Goal: Information Seeking & Learning: Learn about a topic

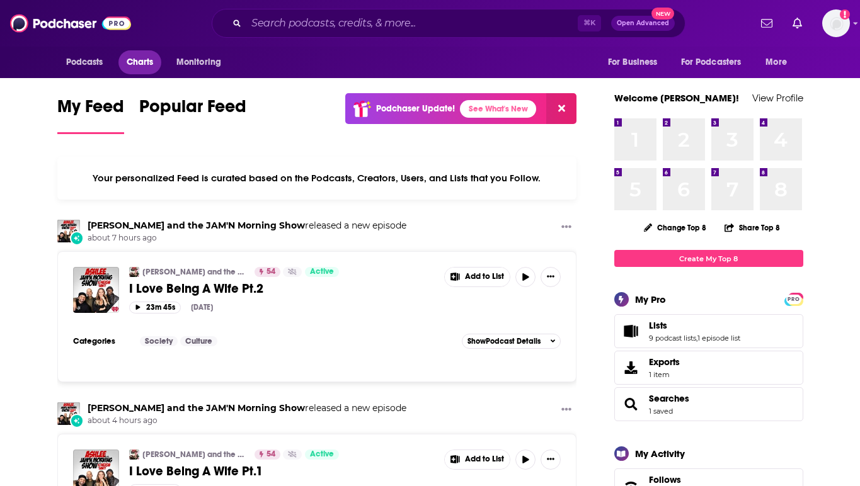
click at [127, 63] on span "Charts" at bounding box center [140, 63] width 27 height 18
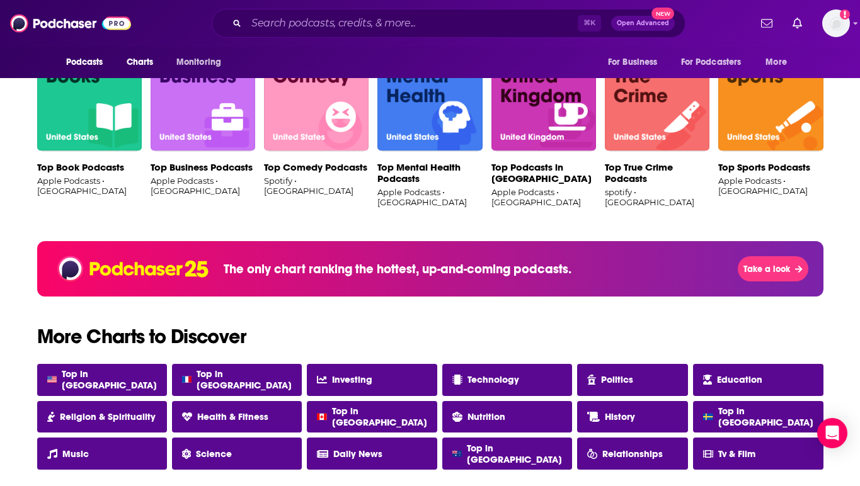
scroll to position [734, 0]
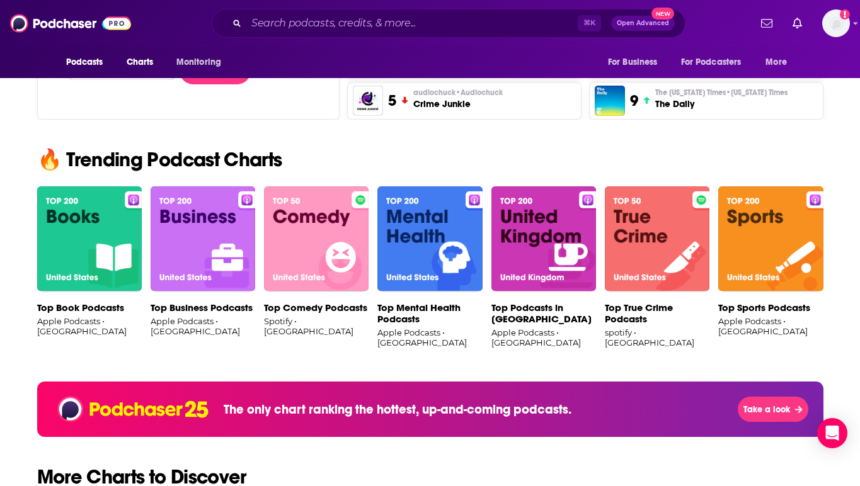
click at [516, 268] on img at bounding box center [544, 240] width 105 height 106
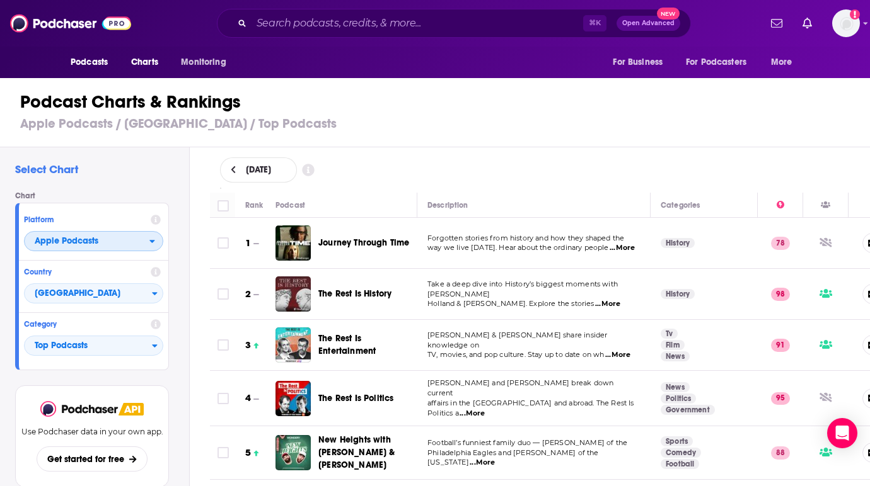
click at [120, 246] on span "Apple Podcasts" at bounding box center [87, 241] width 125 height 21
click at [147, 347] on span "Top Podcasts" at bounding box center [88, 346] width 127 height 21
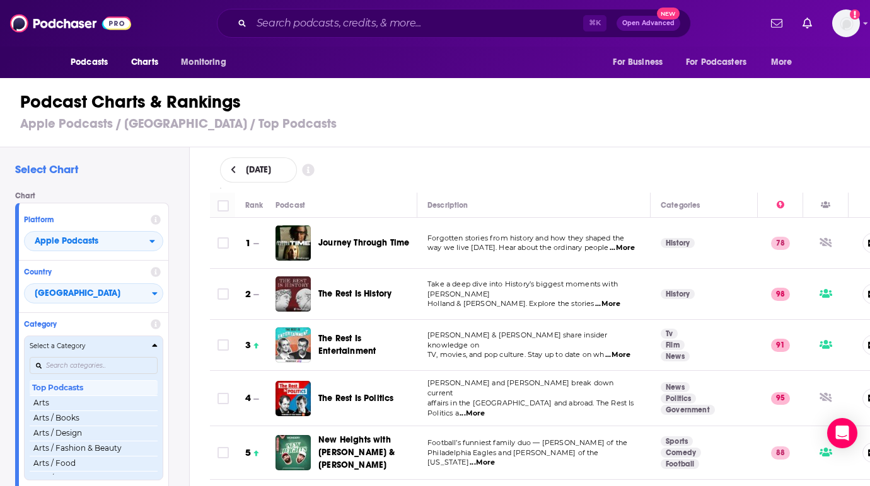
click at [147, 345] on div "Select a Category" at bounding box center [94, 346] width 128 height 9
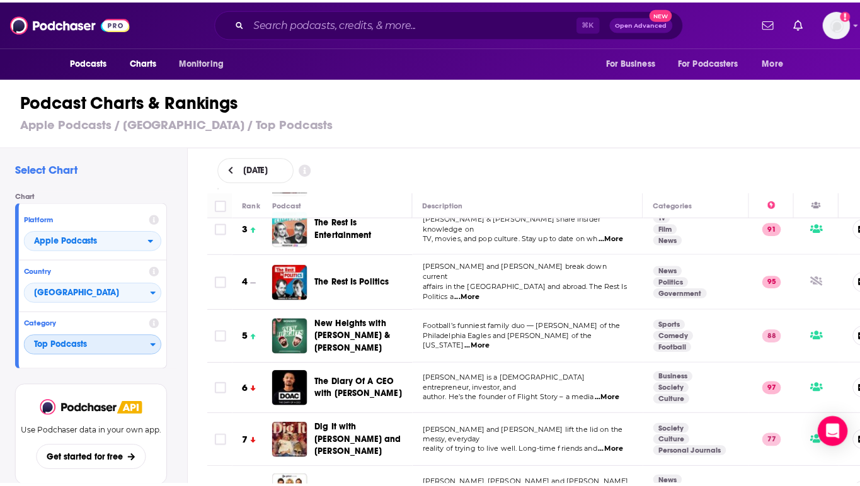
scroll to position [117, 0]
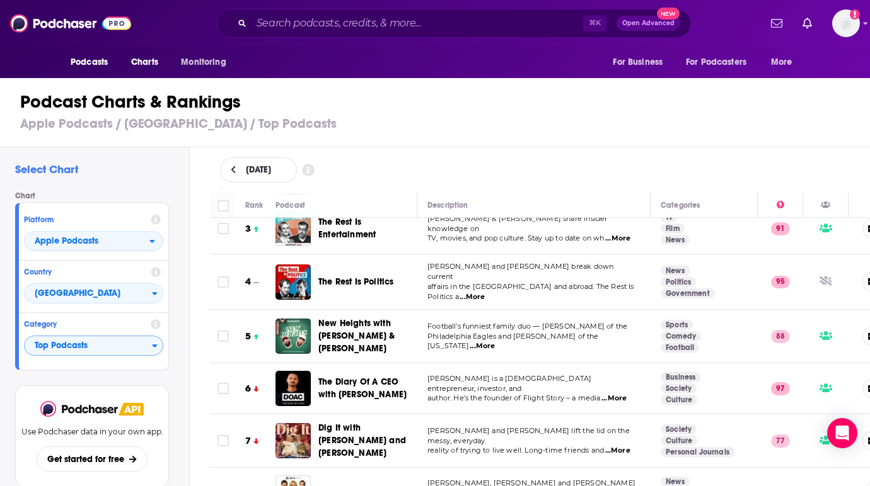
click at [614, 394] on span "...More" at bounding box center [613, 399] width 25 height 10
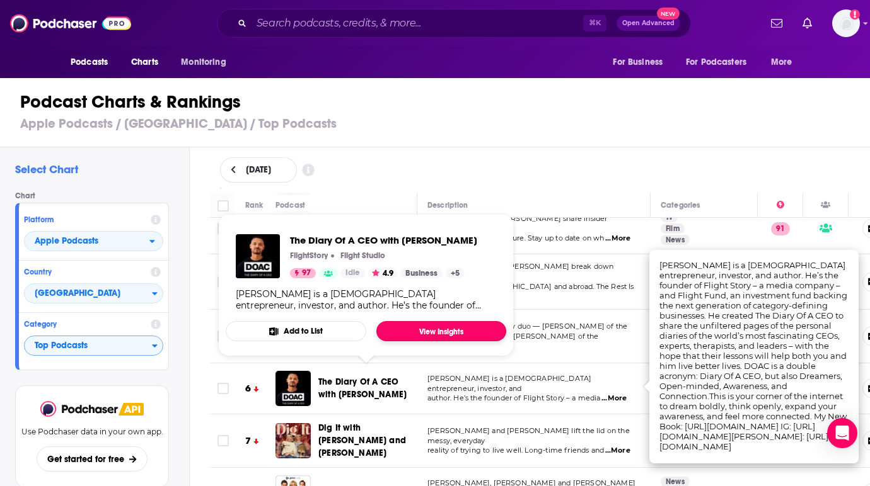
click at [406, 338] on link "View Insights" at bounding box center [441, 331] width 130 height 20
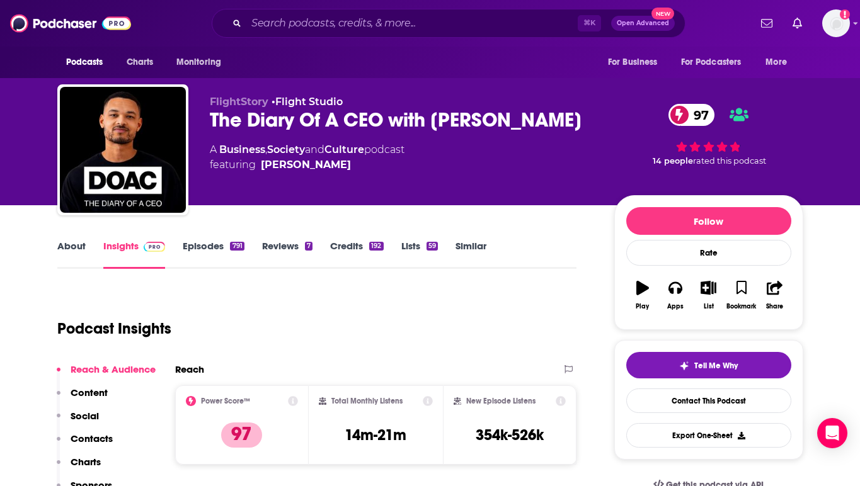
click at [224, 246] on link "Episodes 791" at bounding box center [213, 254] width 61 height 29
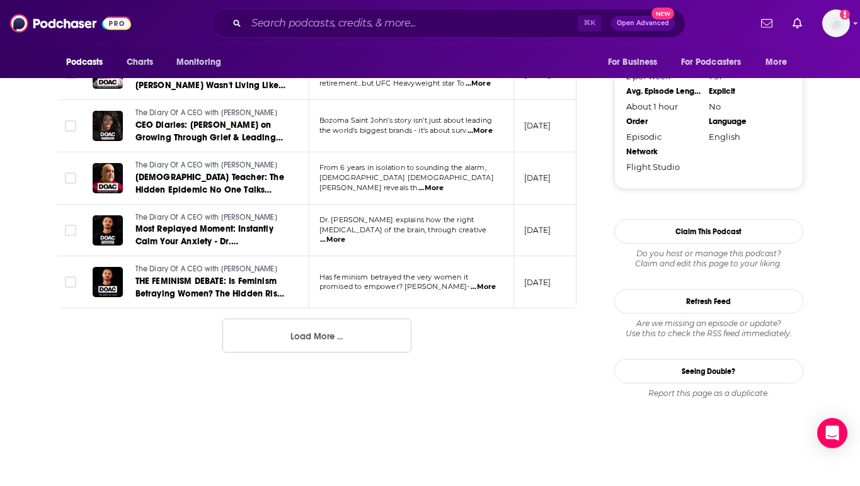
scroll to position [1406, 0]
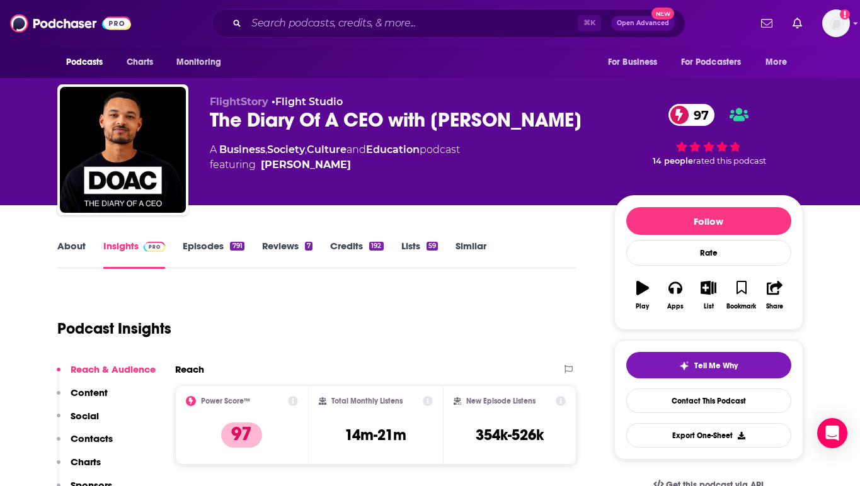
click at [231, 76] on div "Podcasts Charts Monitoring" at bounding box center [147, 63] width 180 height 32
click at [222, 65] on button "Monitoring" at bounding box center [203, 62] width 70 height 24
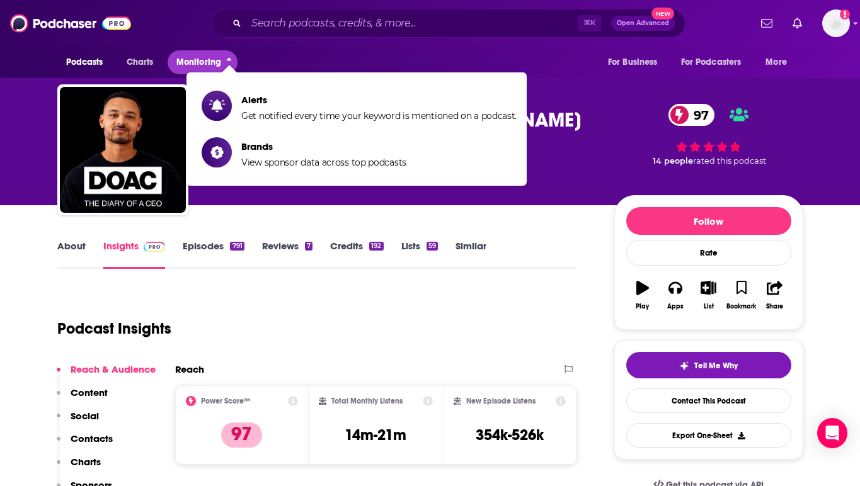
click at [222, 65] on button "Monitoring" at bounding box center [203, 62] width 70 height 24
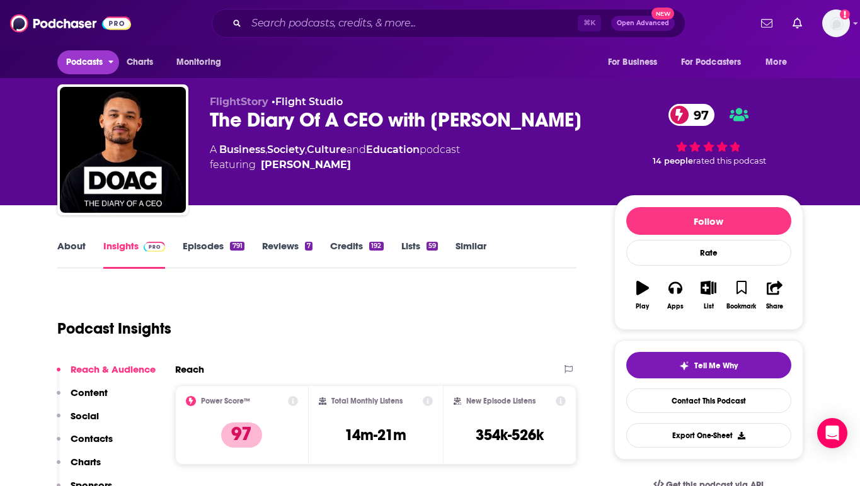
click at [103, 58] on span "Podcasts" at bounding box center [84, 63] width 37 height 18
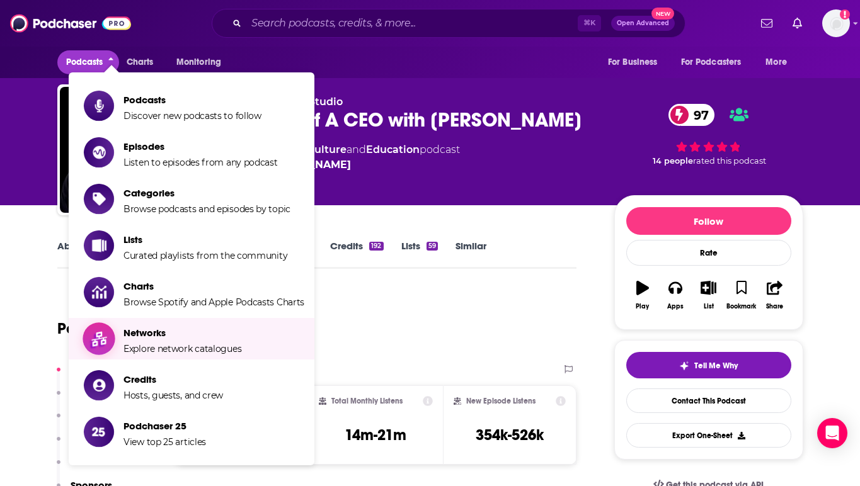
click at [185, 343] on span "Explore network catalogues" at bounding box center [183, 348] width 118 height 11
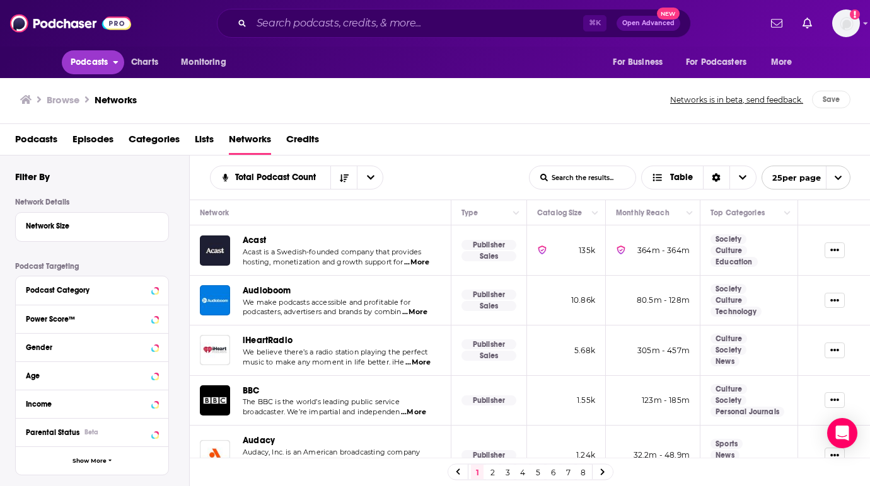
click at [92, 59] on span "Podcasts" at bounding box center [89, 63] width 37 height 18
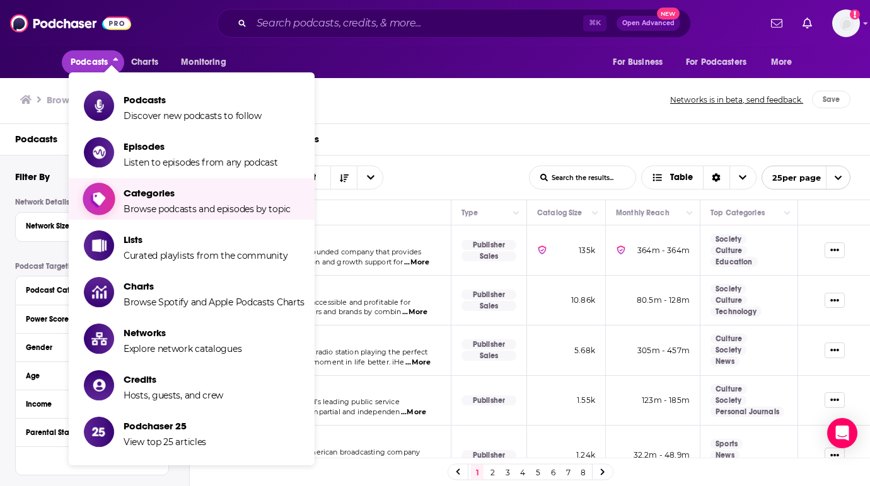
click at [134, 206] on span "Browse podcasts and episodes by topic" at bounding box center [207, 209] width 167 height 11
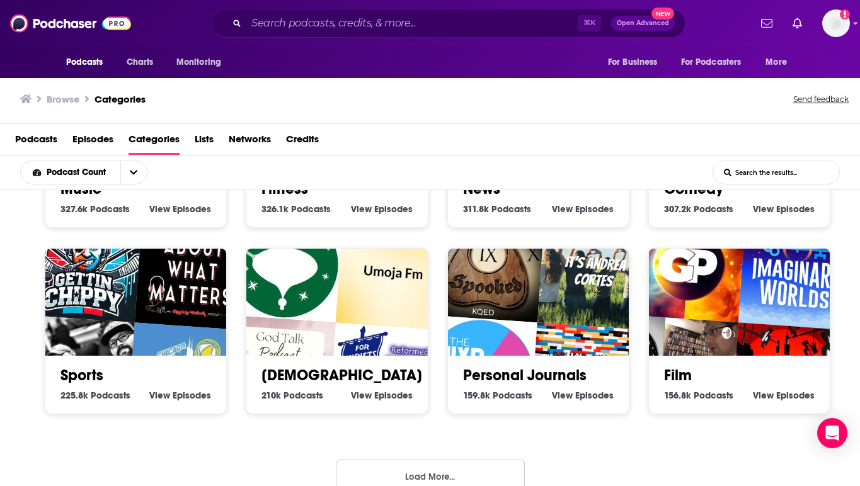
scroll to position [541, 0]
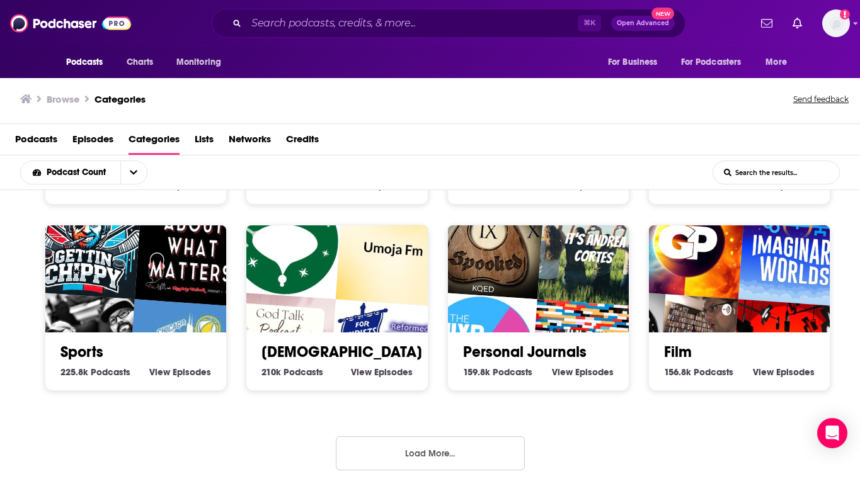
click at [462, 440] on button "Load More..." at bounding box center [430, 454] width 189 height 34
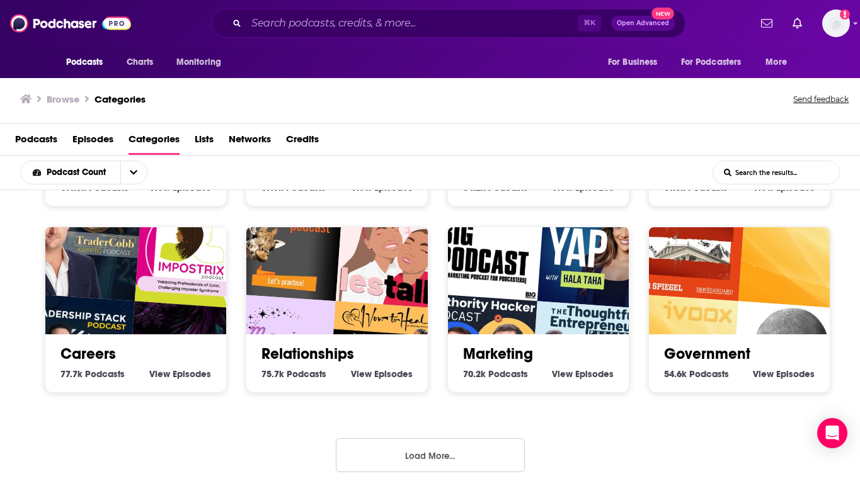
scroll to position [1, 0]
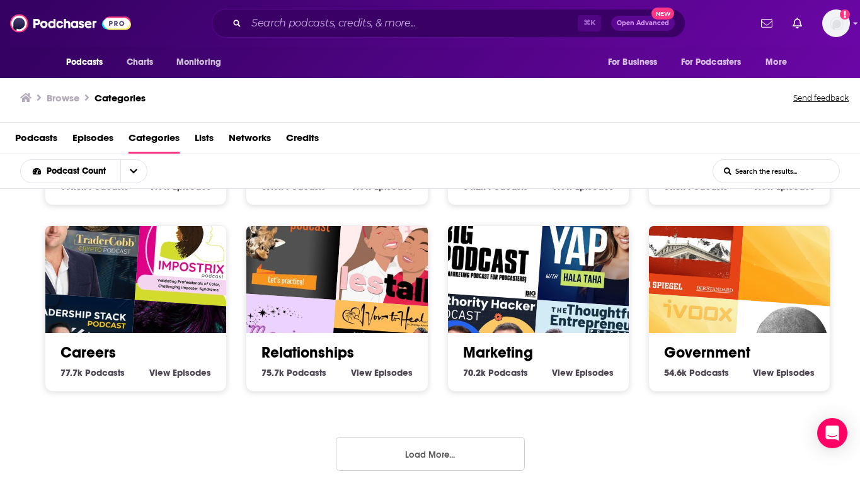
click at [415, 437] on button "Load More..." at bounding box center [430, 454] width 189 height 34
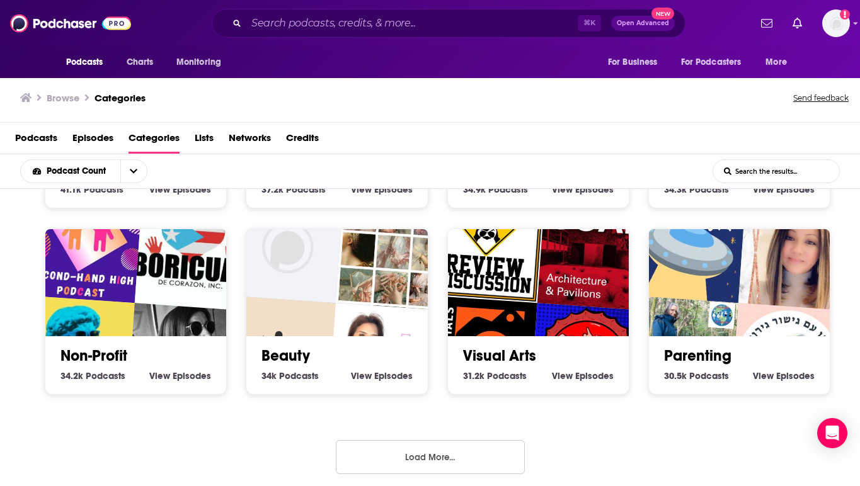
scroll to position [2029, 0]
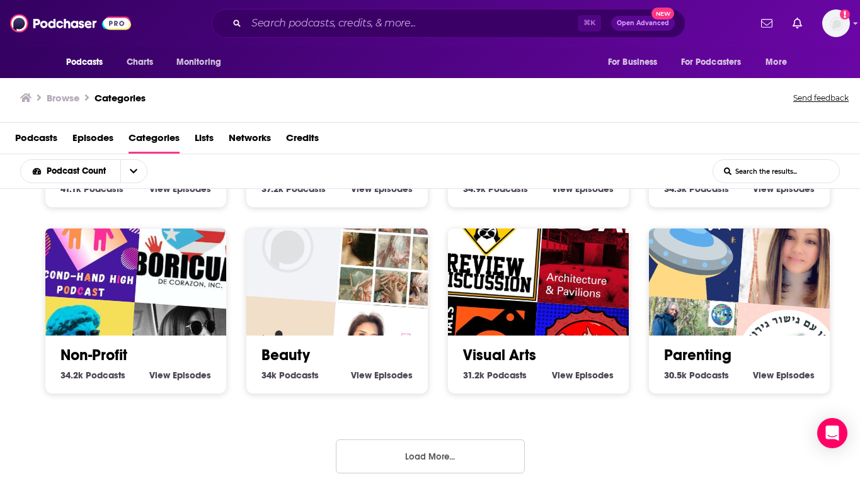
click at [450, 455] on button "Load More..." at bounding box center [430, 457] width 189 height 34
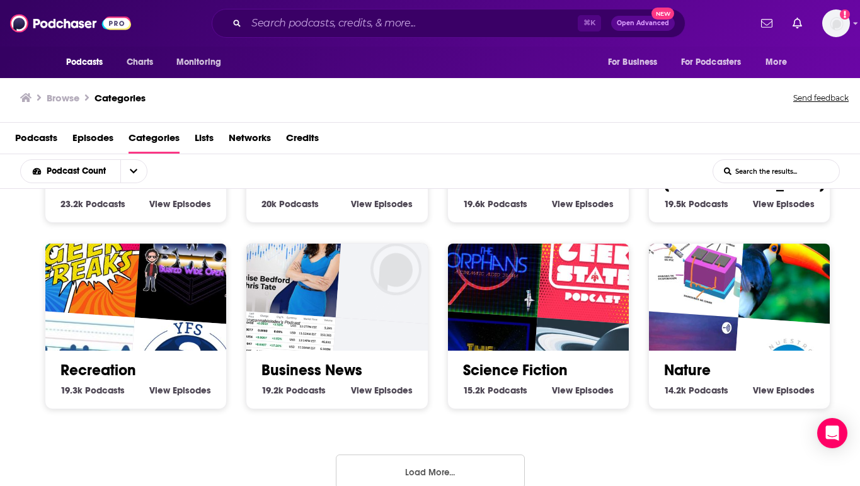
scroll to position [2773, 0]
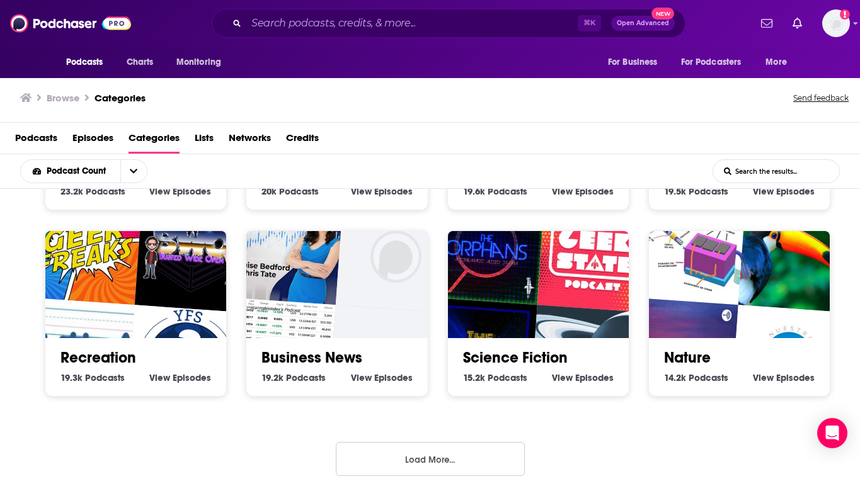
click at [420, 449] on button "Load More..." at bounding box center [430, 459] width 189 height 34
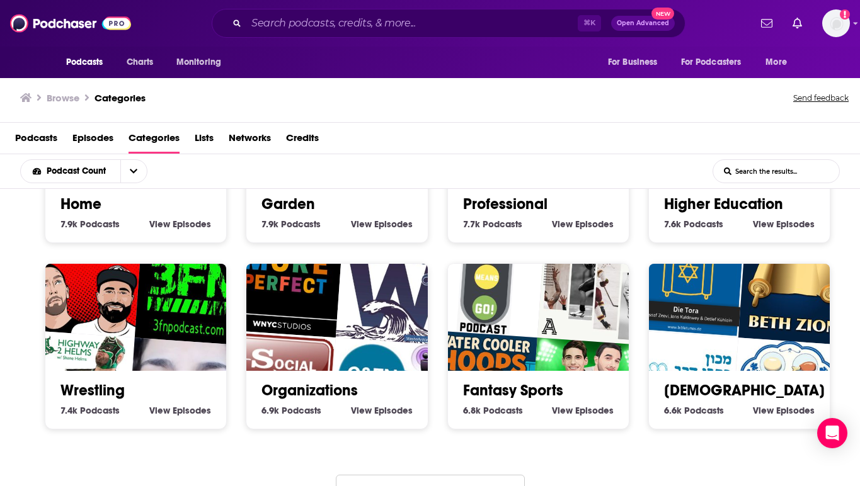
scroll to position [3494, 0]
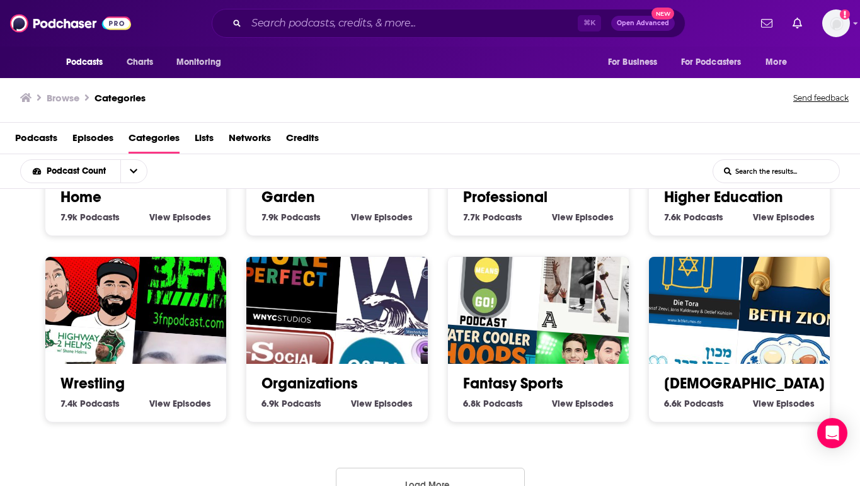
click at [449, 469] on button "Load More..." at bounding box center [430, 485] width 189 height 34
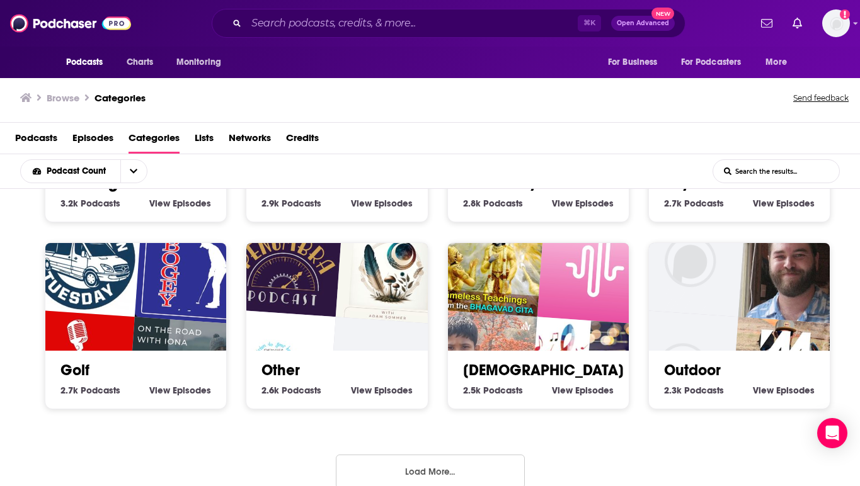
scroll to position [4261, 0]
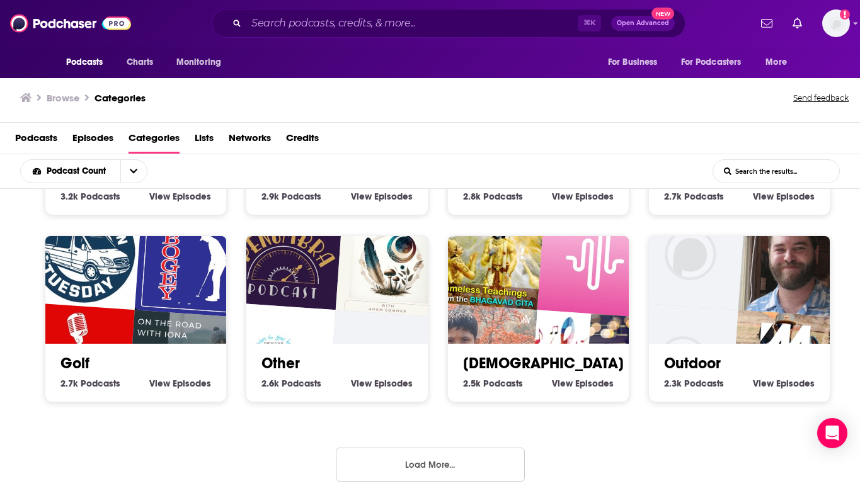
click at [389, 448] on button "Load More..." at bounding box center [430, 465] width 189 height 34
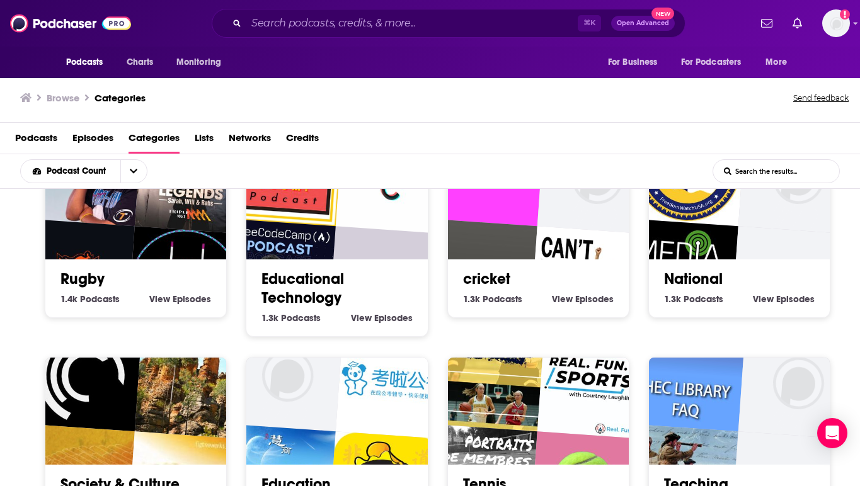
scroll to position [5041, 0]
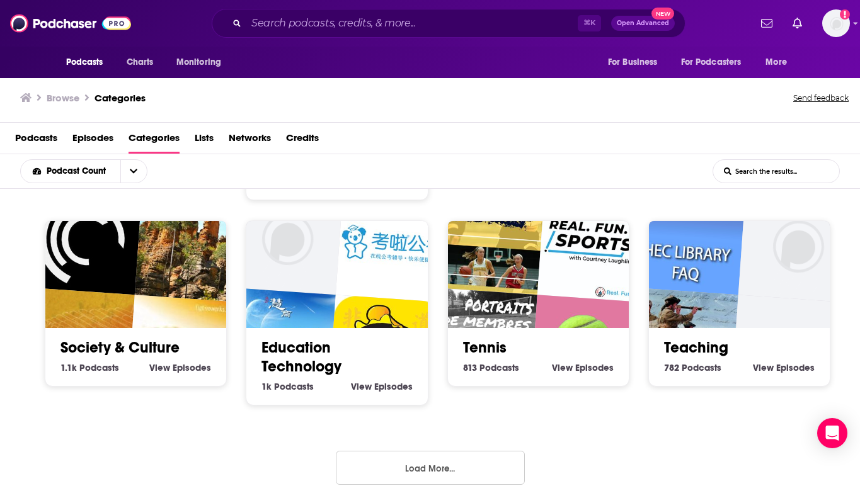
click at [399, 455] on button "Load More..." at bounding box center [430, 468] width 189 height 34
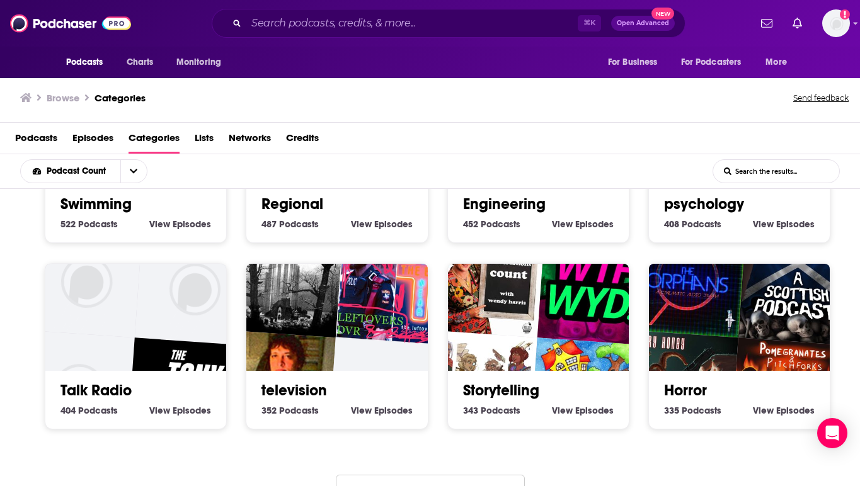
scroll to position [5765, 0]
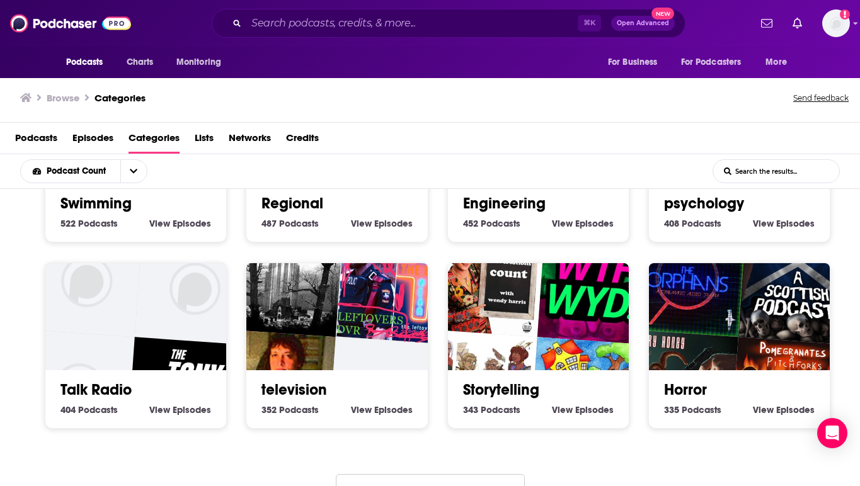
click at [444, 475] on button "Load More..." at bounding box center [430, 492] width 189 height 34
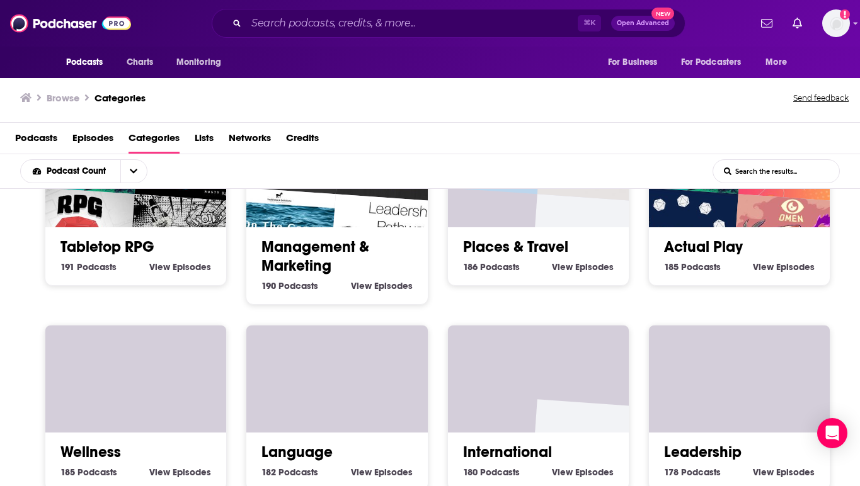
scroll to position [6560, 0]
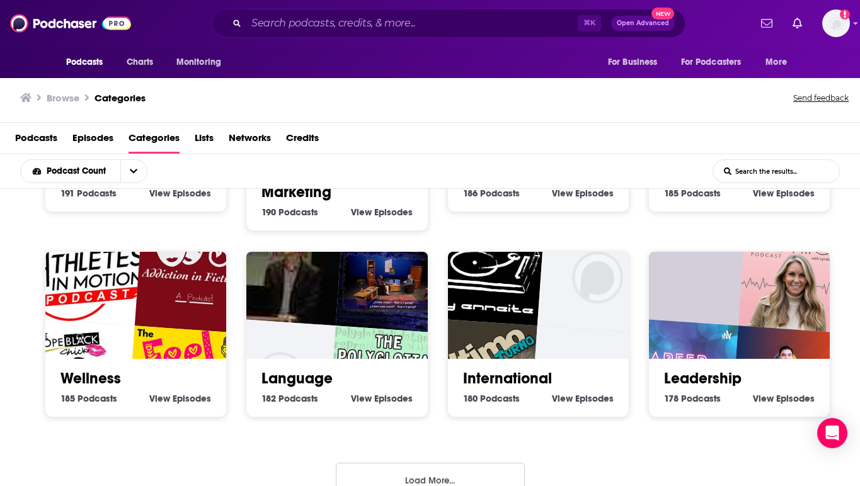
click at [454, 463] on button "Load More..." at bounding box center [430, 480] width 189 height 34
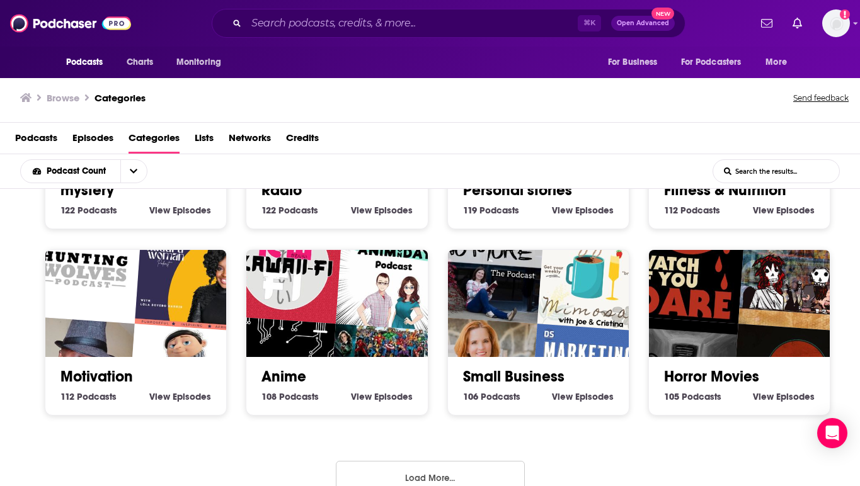
scroll to position [7310, 0]
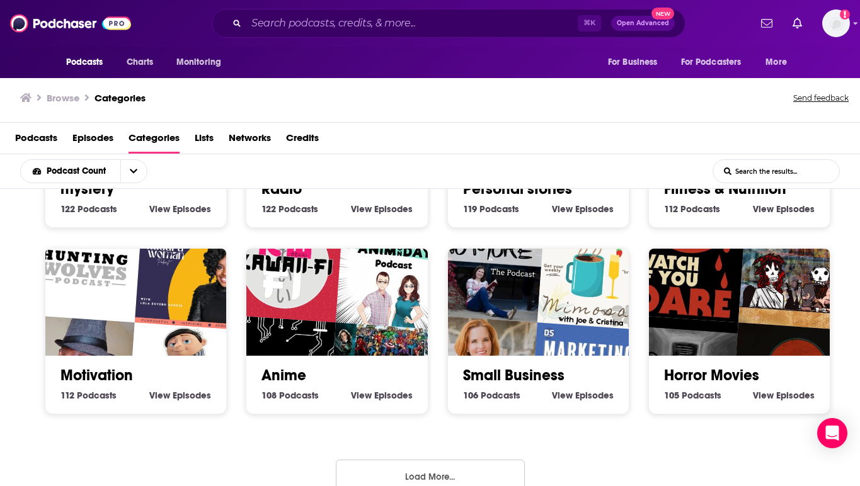
click at [447, 460] on button "Load More..." at bounding box center [430, 477] width 189 height 34
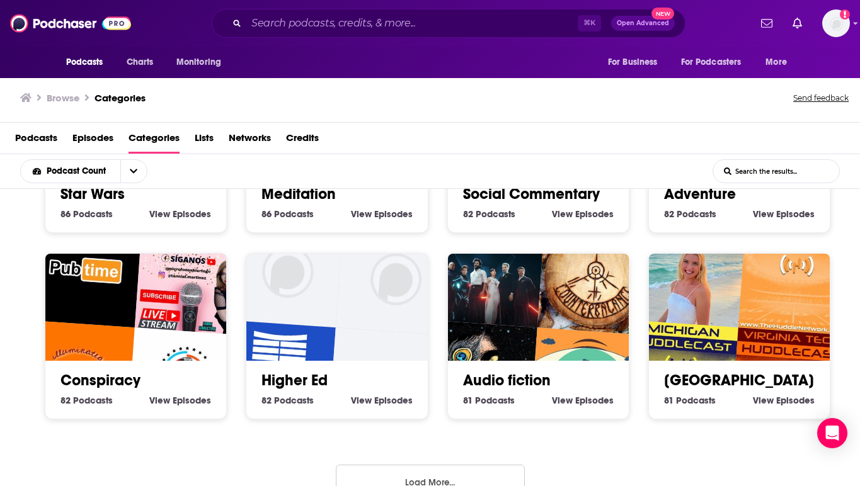
scroll to position [8065, 0]
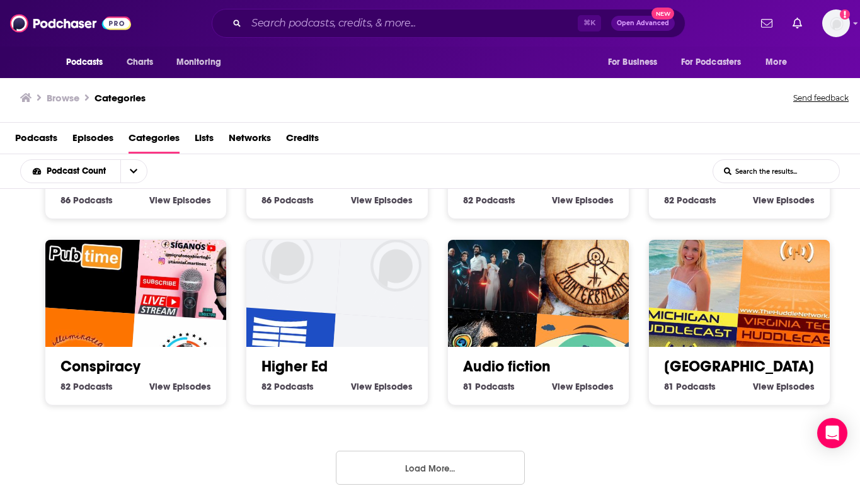
click at [464, 455] on button "Load More..." at bounding box center [430, 468] width 189 height 34
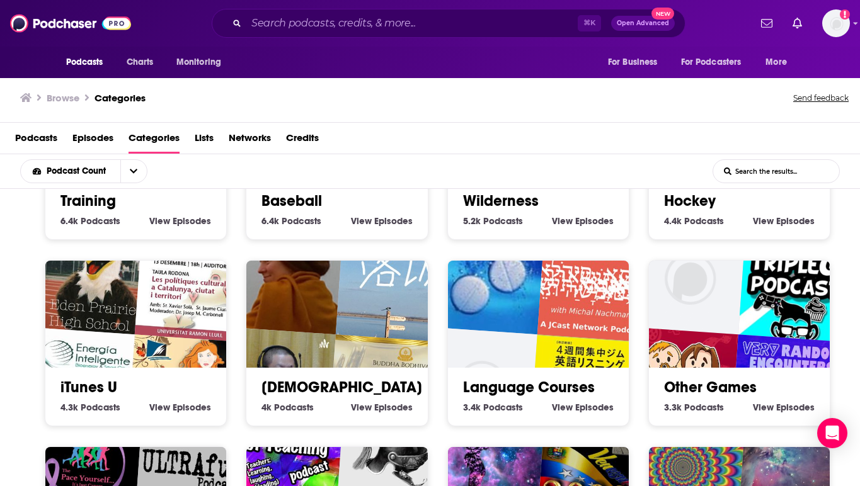
scroll to position [3853, 0]
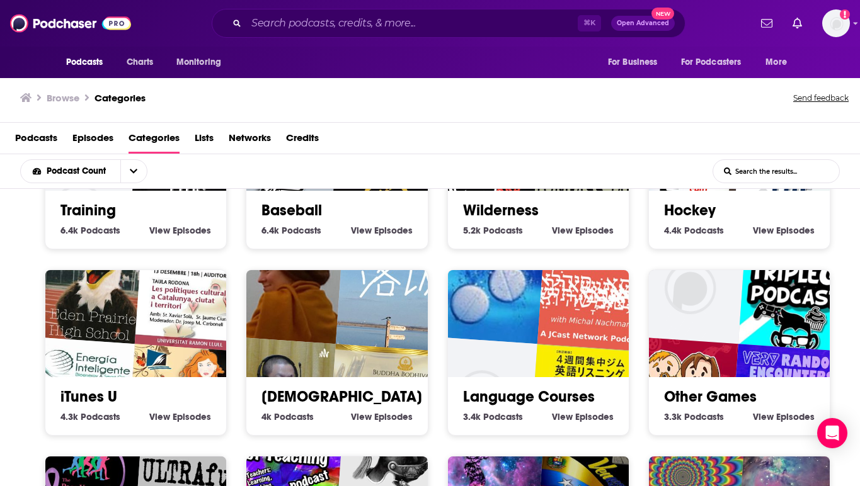
click at [502, 34] on div "⌘ K Open Advanced New" at bounding box center [449, 23] width 474 height 29
click at [507, 21] on input "Search podcasts, credits, & more..." at bounding box center [411, 23] width 331 height 20
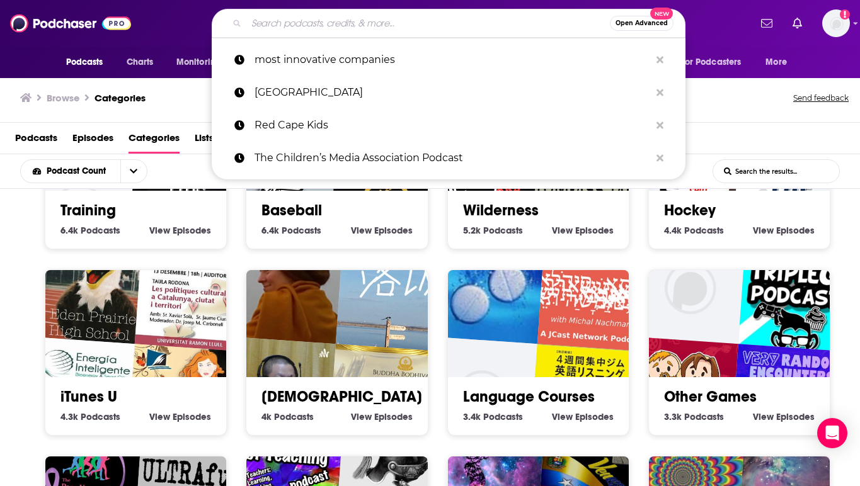
type input "s"
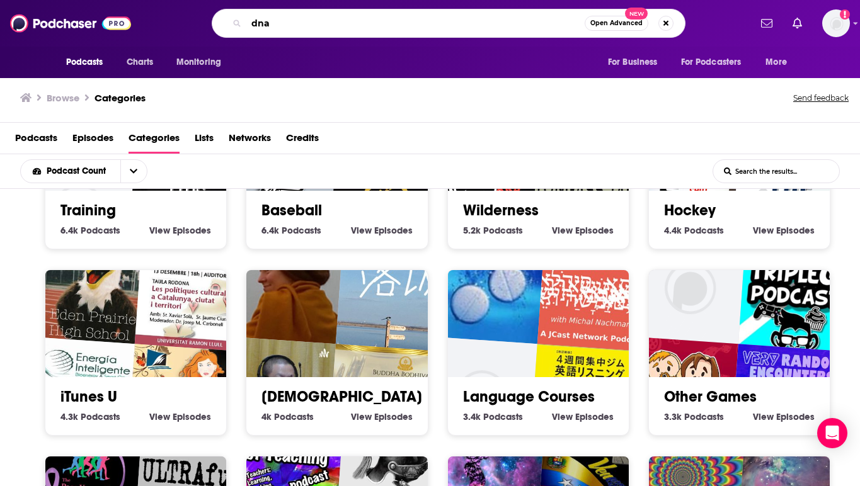
type input "dna"
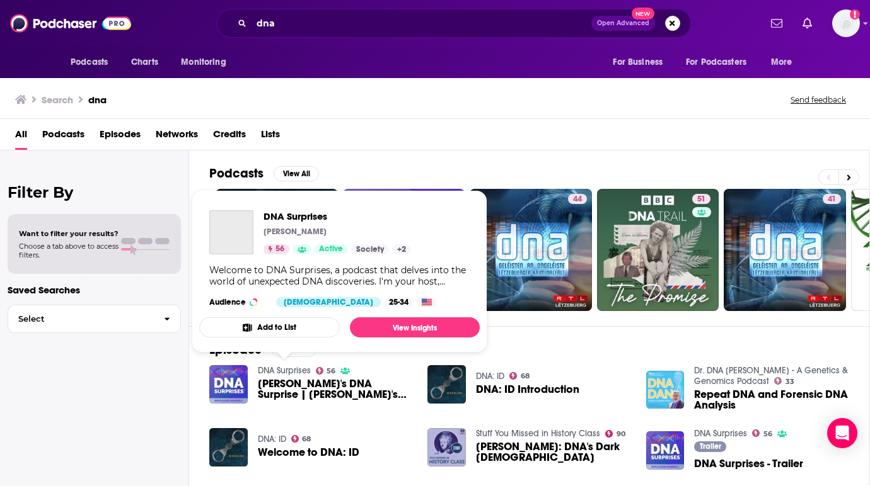
click at [279, 372] on link "DNA Surprises" at bounding box center [284, 370] width 53 height 11
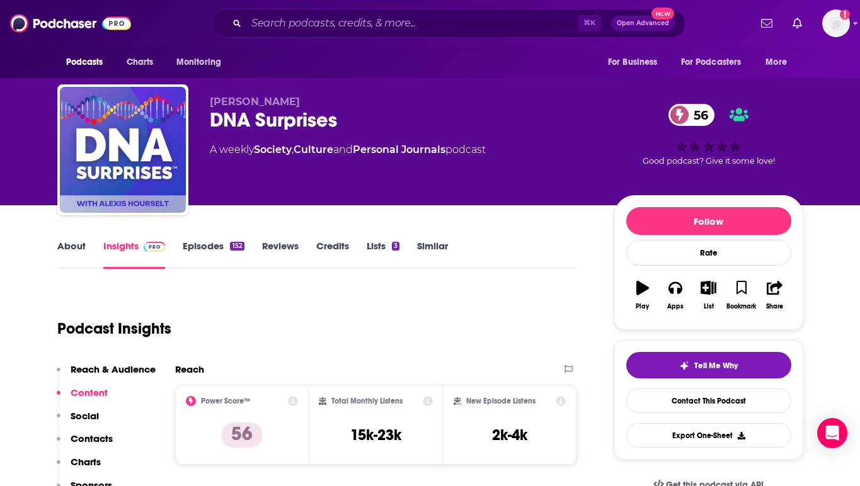
click at [219, 247] on link "Episodes 152" at bounding box center [213, 254] width 61 height 29
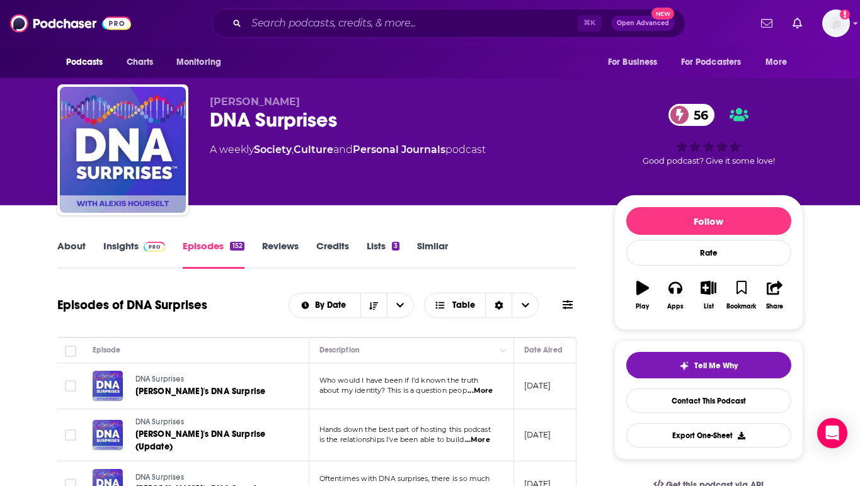
click at [76, 246] on link "About" at bounding box center [71, 254] width 28 height 29
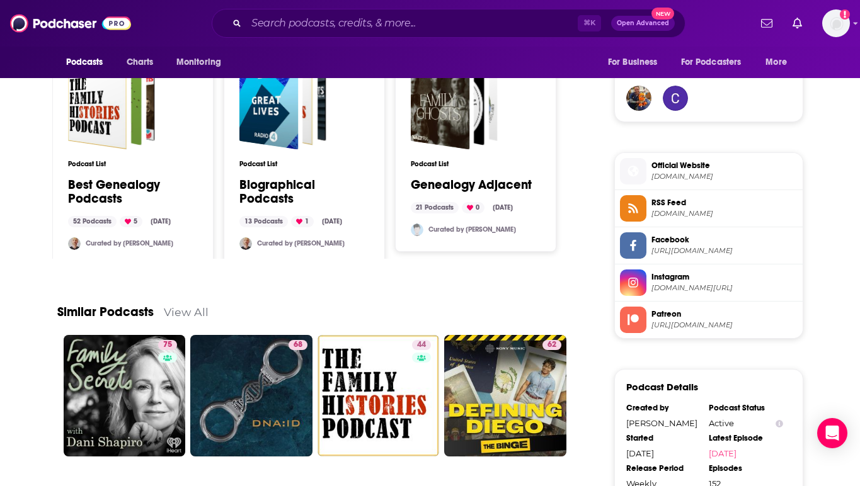
scroll to position [811, 0]
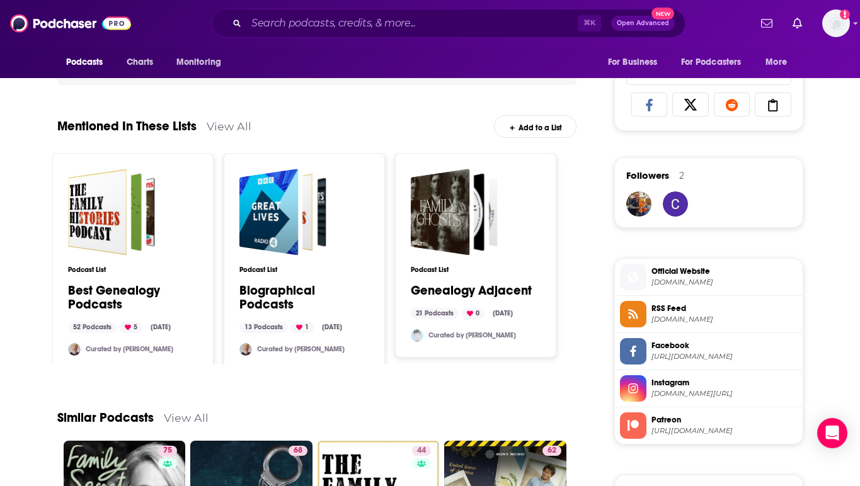
click at [221, 129] on link "View All" at bounding box center [229, 126] width 45 height 13
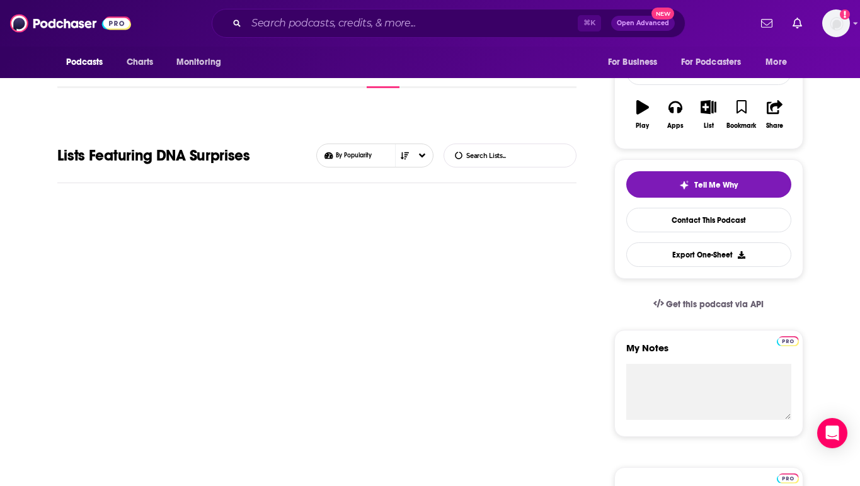
scroll to position [238, 0]
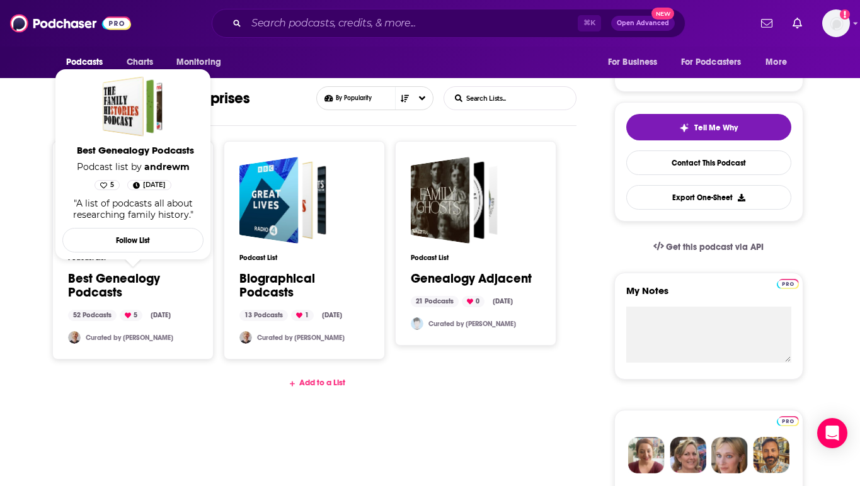
click at [106, 277] on link "Best Genealogy Podcasts" at bounding box center [133, 286] width 130 height 28
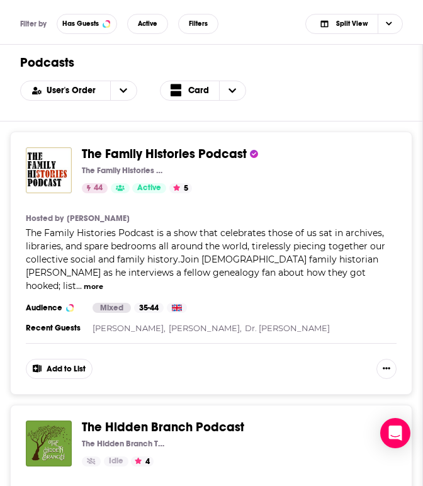
scroll to position [422, 0]
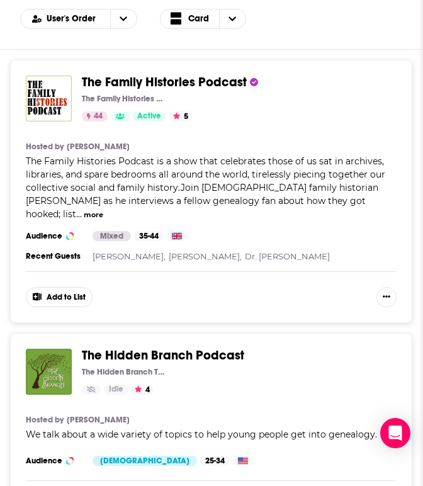
click at [82, 209] on span "..." at bounding box center [79, 214] width 6 height 11
click at [103, 210] on button "more" at bounding box center [94, 215] width 20 height 11
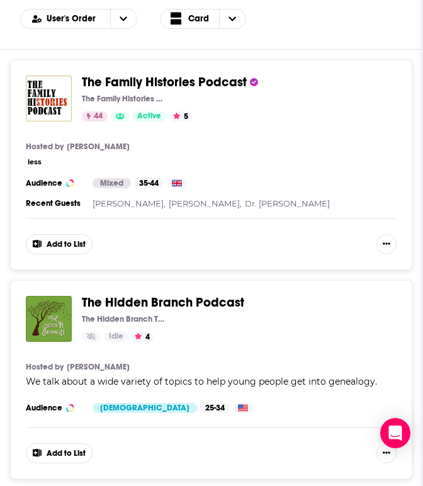
click at [319, 176] on div "The Family Histories Podcast The Family Histories Podcast 44 Active 5 Categorie…" at bounding box center [211, 165] width 403 height 210
click at [35, 162] on button "less" at bounding box center [35, 162] width 14 height 11
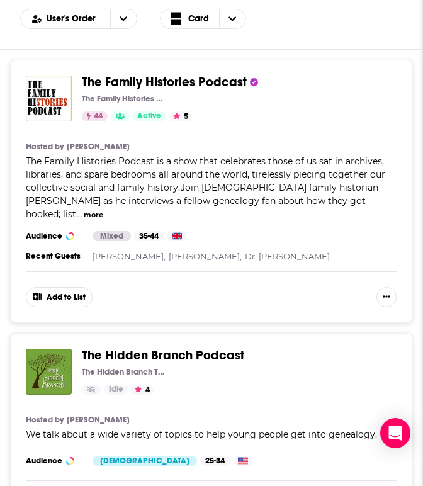
scroll to position [425, 0]
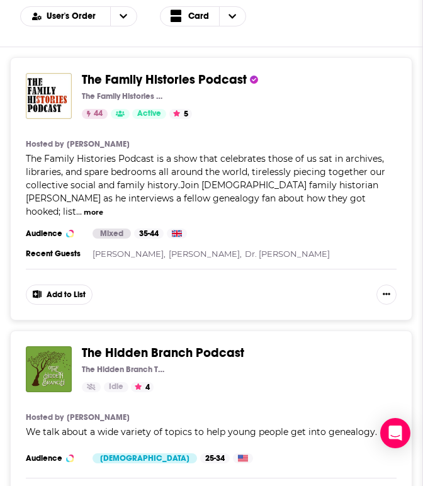
click at [103, 207] on button "more" at bounding box center [94, 212] width 20 height 11
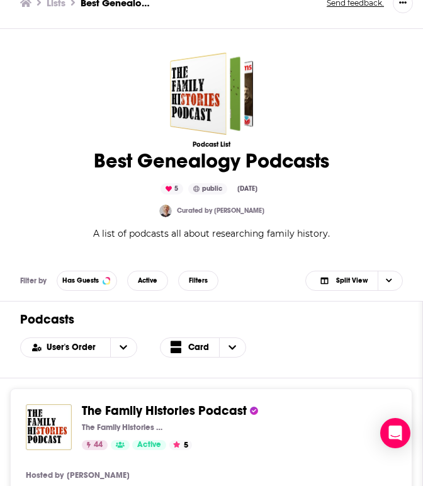
scroll to position [483, 0]
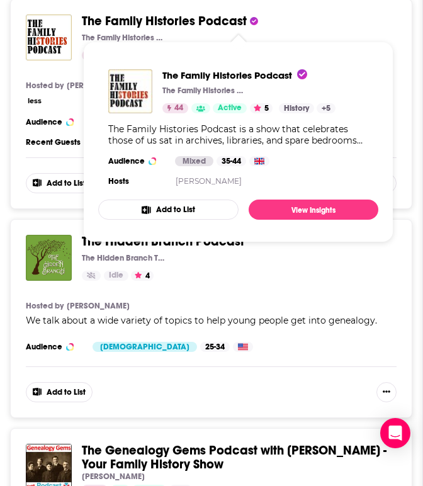
click at [291, 110] on link "History" at bounding box center [296, 108] width 35 height 10
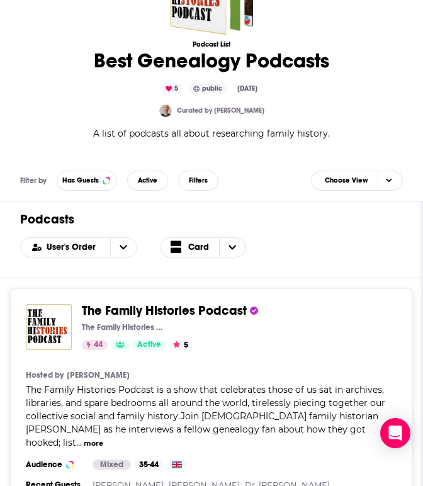
scroll to position [257, 0]
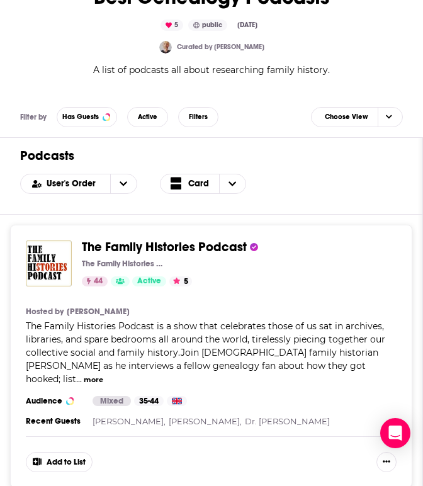
click at [241, 345] on div "The Family Histories Podcast is a show that celebrates those of us sat in archi…" at bounding box center [211, 353] width 371 height 66
click at [105, 245] on span "The Family Histories Podcast" at bounding box center [164, 247] width 165 height 16
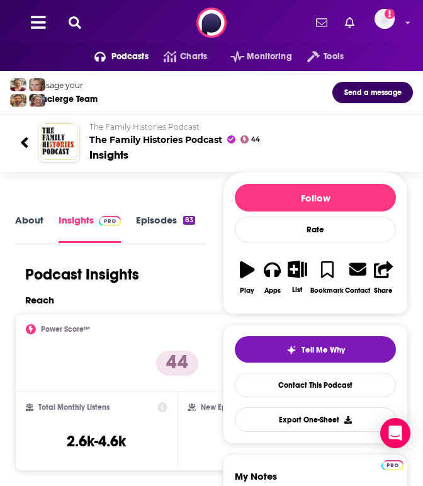
click at [34, 219] on link "About" at bounding box center [29, 228] width 28 height 28
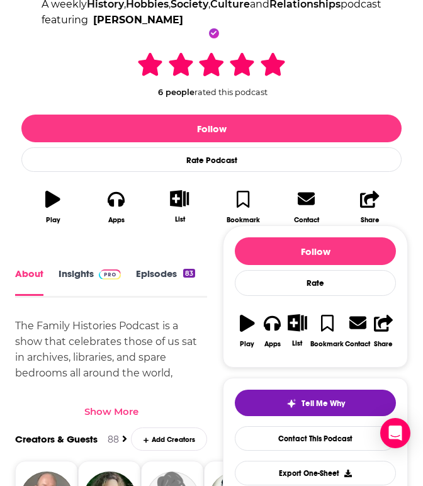
scroll to position [285, 0]
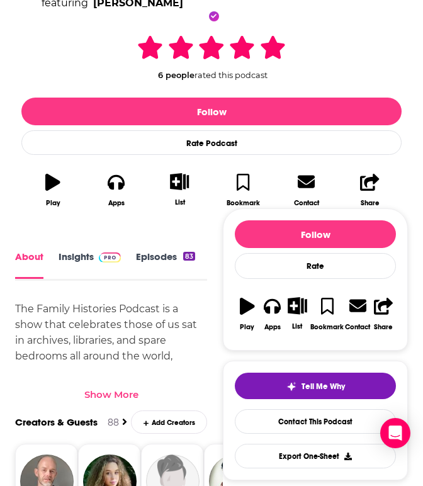
click at [124, 401] on div "Show More" at bounding box center [111, 395] width 54 height 12
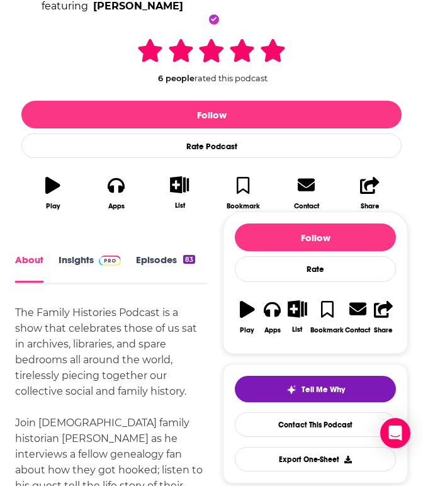
scroll to position [175, 0]
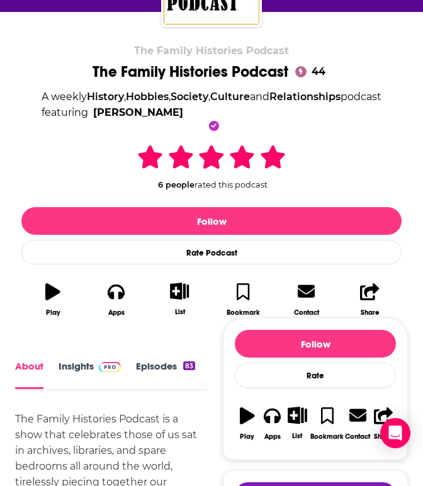
click at [78, 383] on link "Insights" at bounding box center [90, 374] width 62 height 28
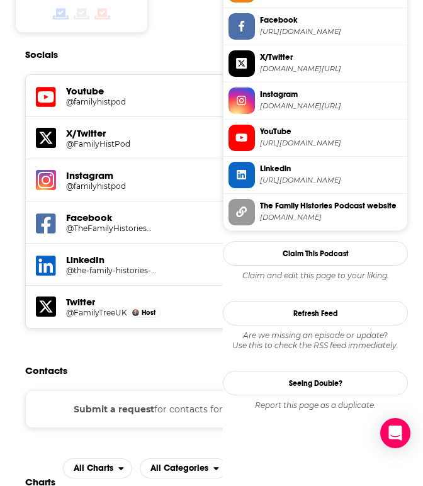
scroll to position [1175, 0]
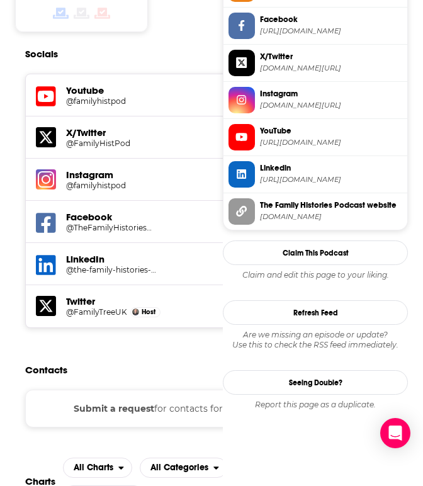
click at [151, 390] on div "Submit a request for contacts for this podcast." at bounding box center [177, 409] width 305 height 38
click at [173, 390] on div "Submit a request for contacts for this podcast." at bounding box center [177, 409] width 305 height 38
click at [180, 390] on div "Submit a request for contacts for this podcast." at bounding box center [177, 409] width 305 height 38
click at [95, 402] on button "Submit a request" at bounding box center [114, 409] width 81 height 14
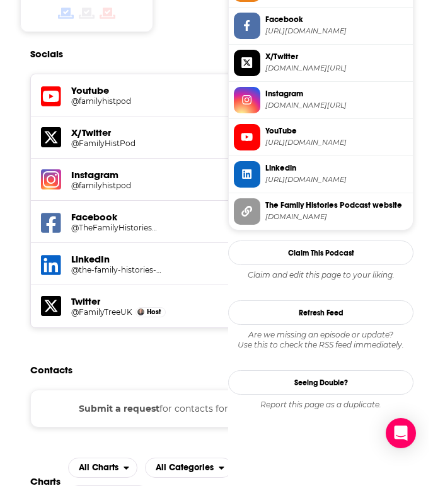
scroll to position [0, 0]
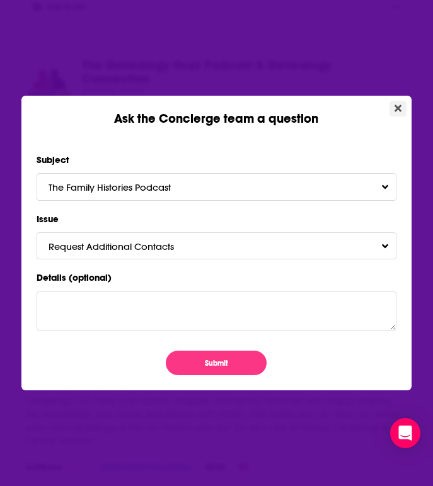
click at [396, 105] on icon "Close" at bounding box center [397, 108] width 7 height 10
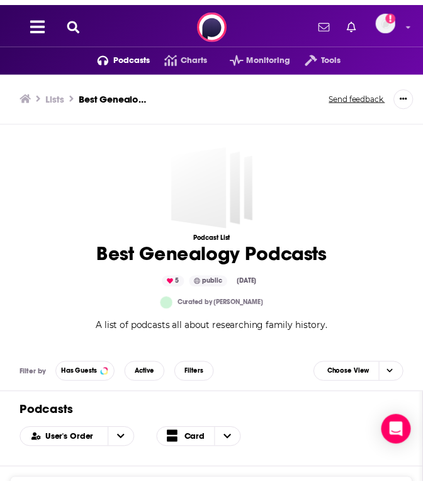
scroll to position [1175, 0]
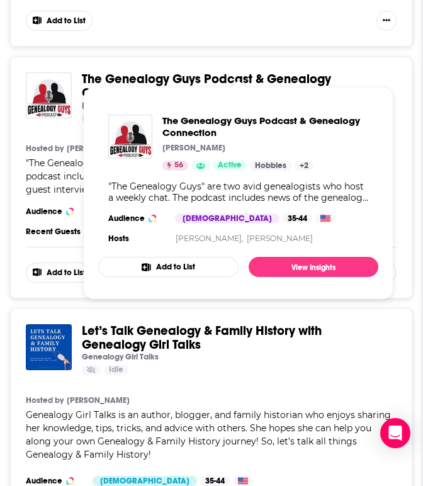
click at [222, 71] on span "The Genealogy Guys Podcast & Genealogy Connection" at bounding box center [207, 86] width 250 height 30
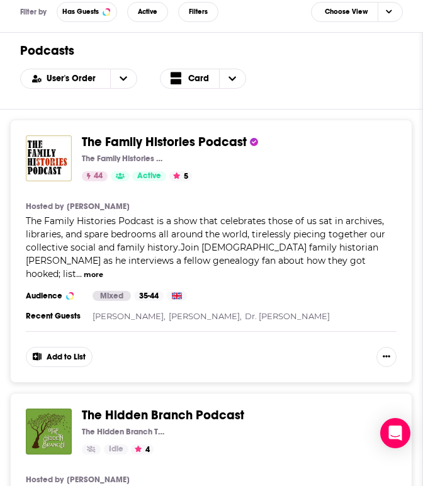
scroll to position [364, 0]
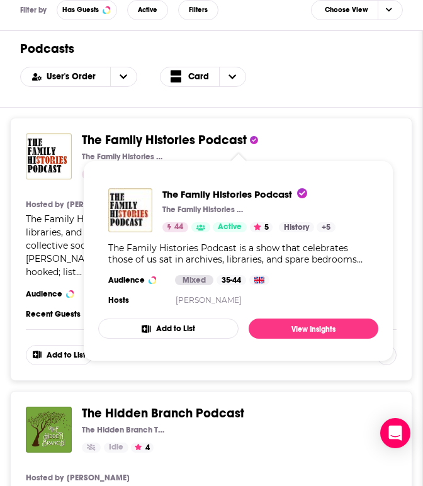
click at [133, 136] on span "The Family Histories Podcast" at bounding box center [164, 140] width 165 height 16
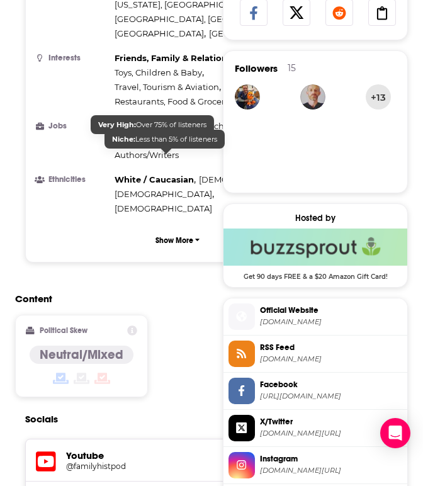
scroll to position [810, 0]
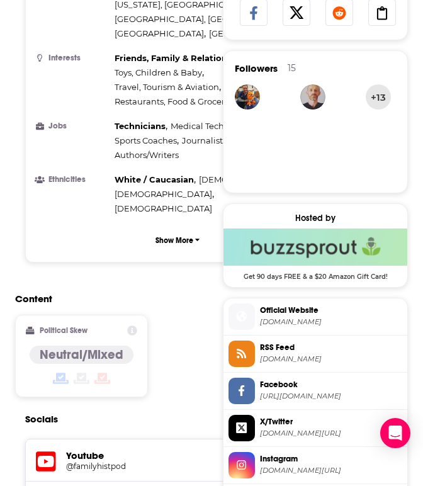
click at [308, 326] on span "familyhistoriespodcast.com" at bounding box center [331, 322] width 142 height 9
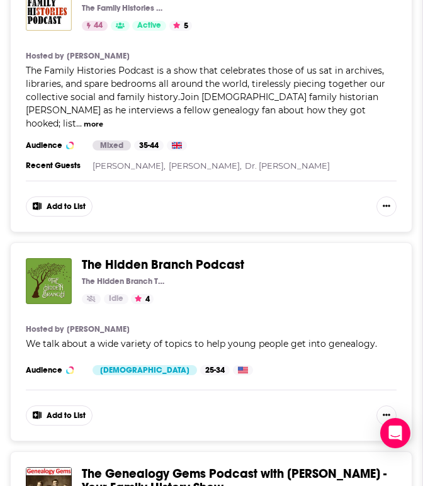
scroll to position [516, 0]
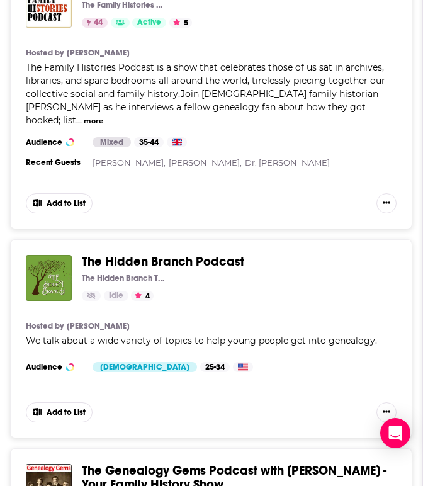
click at [277, 335] on span "We talk about a wide variety of topics to help young people get into genealogy." at bounding box center [202, 340] width 352 height 11
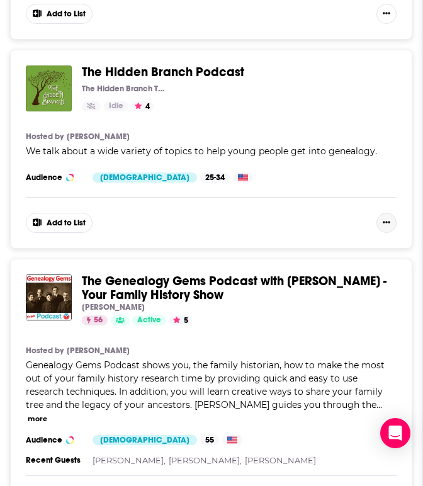
click at [388, 213] on button "Show More Button" at bounding box center [387, 223] width 20 height 20
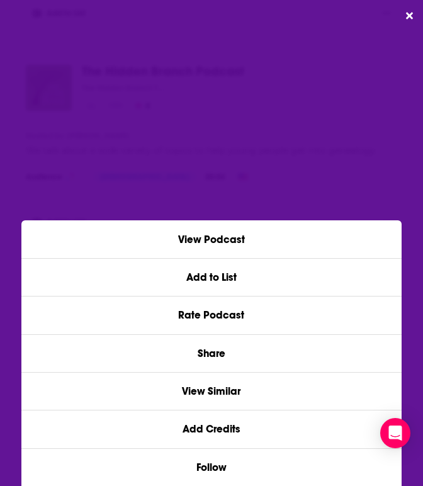
scroll to position [0, 0]
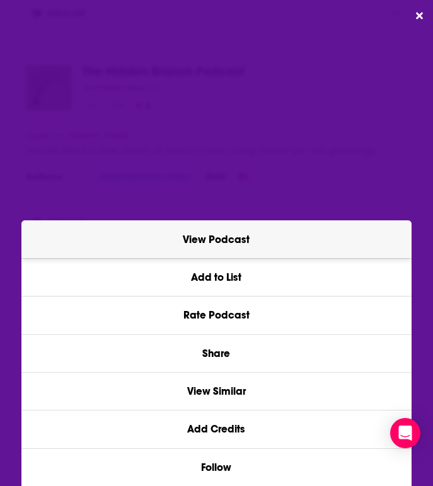
click at [315, 239] on link "View Podcast" at bounding box center [215, 239] width 389 height 37
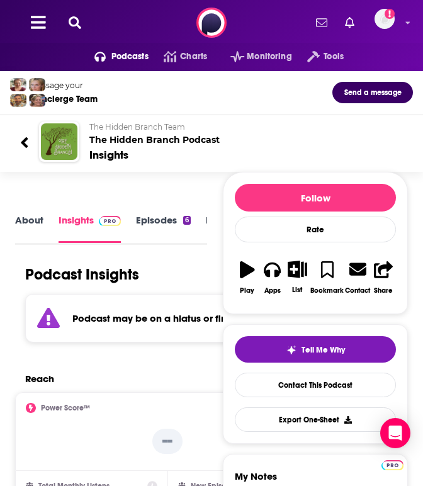
click at [171, 221] on link "Episodes 6" at bounding box center [163, 228] width 55 height 28
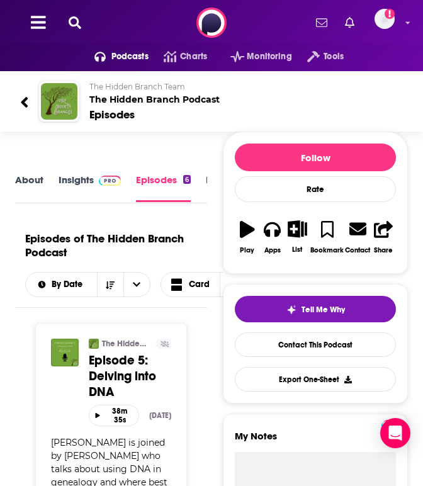
click at [16, 105] on div "The Hidden Branch Team The Hidden Branch Podcast Episodes" at bounding box center [211, 101] width 403 height 61
click at [23, 102] on icon at bounding box center [24, 102] width 7 height 11
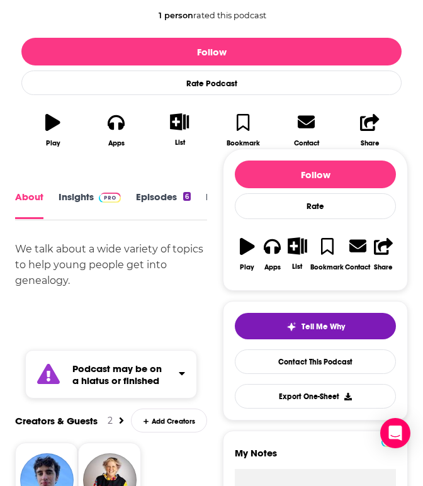
scroll to position [399, 0]
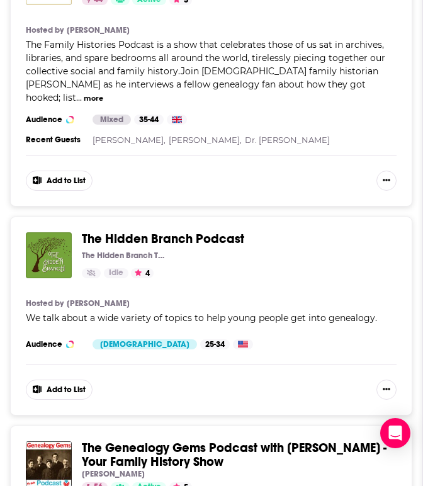
scroll to position [119, 0]
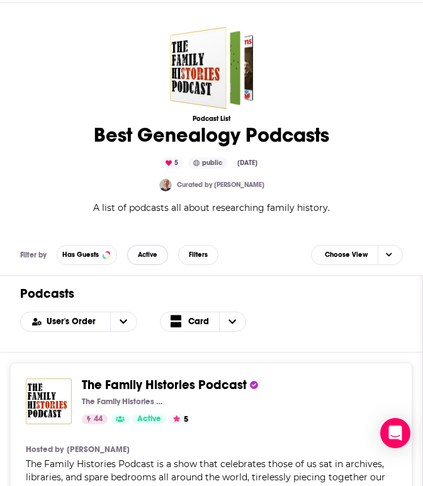
click at [133, 257] on button "Active" at bounding box center [147, 255] width 41 height 20
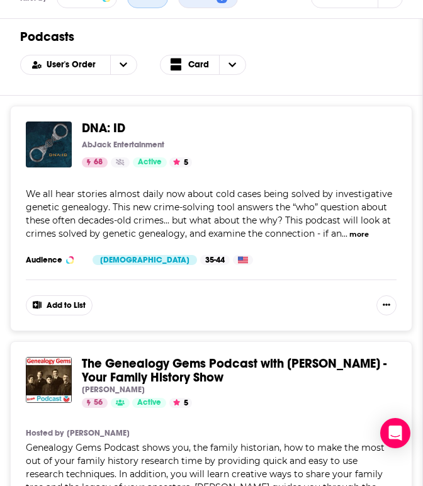
scroll to position [318, 0]
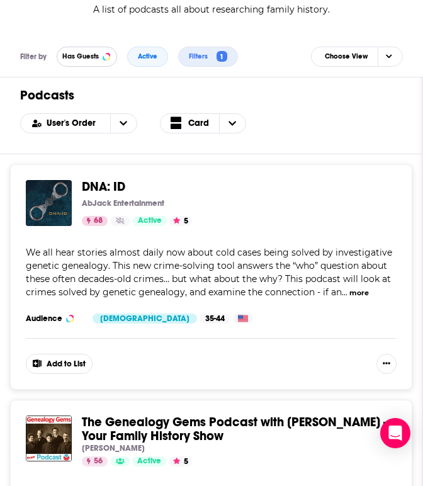
click at [88, 54] on span "Has Guests" at bounding box center [80, 56] width 37 height 7
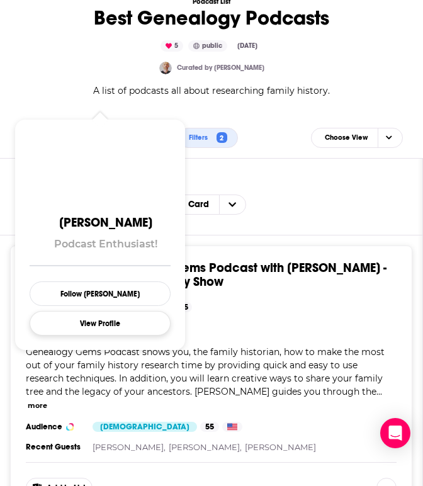
scroll to position [237, 0]
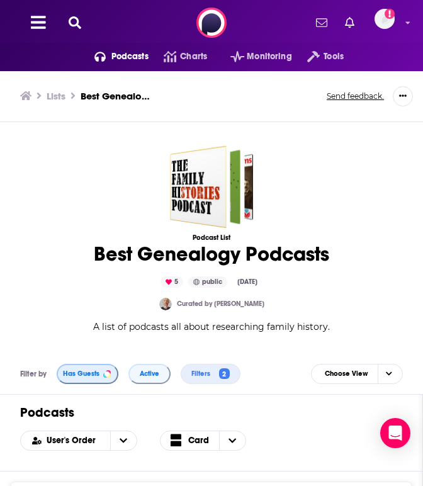
click at [83, 373] on span "Has Guests" at bounding box center [81, 374] width 37 height 7
click at [75, 15] on div "Podcasts Charts Monitoring Tools For Business For Podcasters More Add a profile…" at bounding box center [211, 22] width 423 height 45
click at [75, 23] on icon at bounding box center [75, 22] width 13 height 13
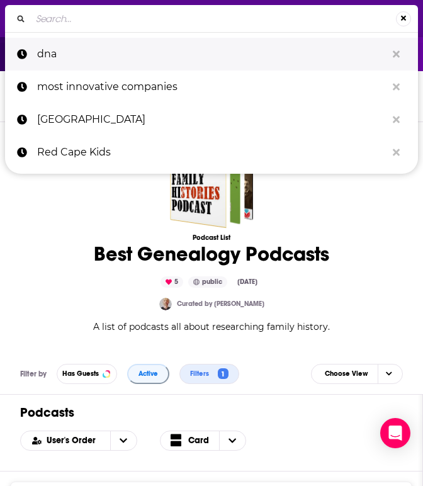
click at [96, 58] on p "dna" at bounding box center [212, 54] width 350 height 33
type input "dna"
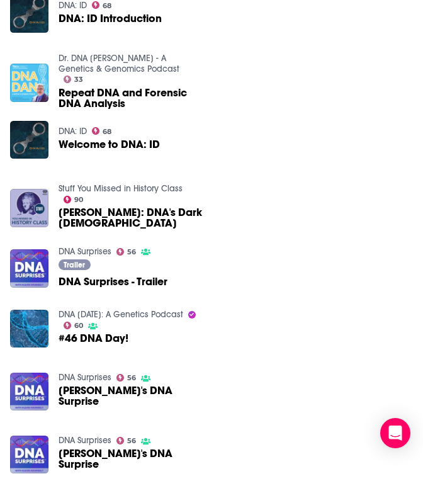
scroll to position [376, 0]
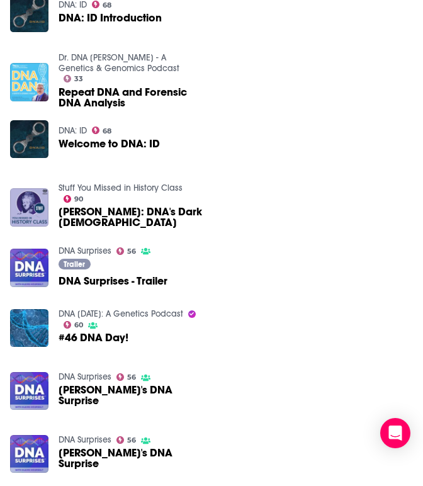
click at [78, 312] on link "DNA [DATE]: A Genetics Podcast" at bounding box center [121, 314] width 125 height 11
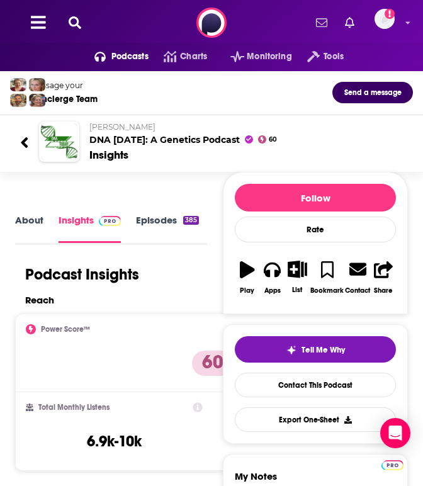
click at [119, 141] on h2 "Kira Dineen DNA Today: A Genetics Podcast" at bounding box center [246, 133] width 314 height 23
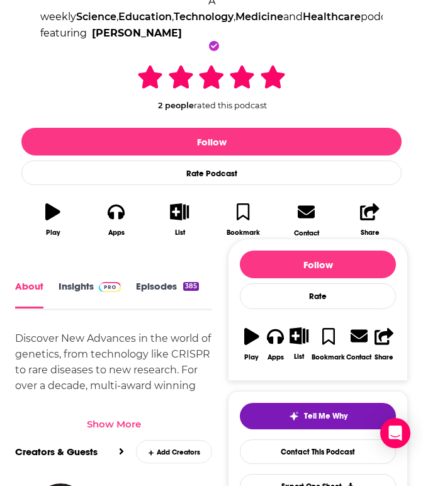
scroll to position [432, 0]
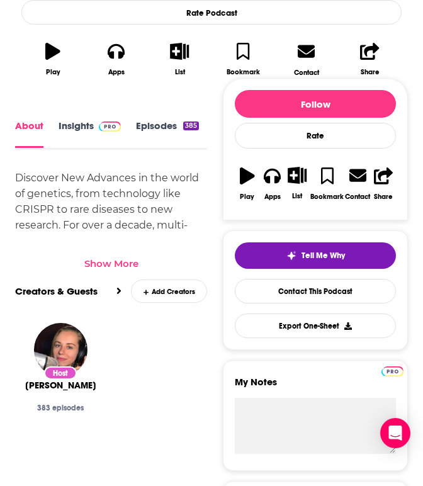
click at [109, 261] on div "Show More" at bounding box center [111, 264] width 54 height 12
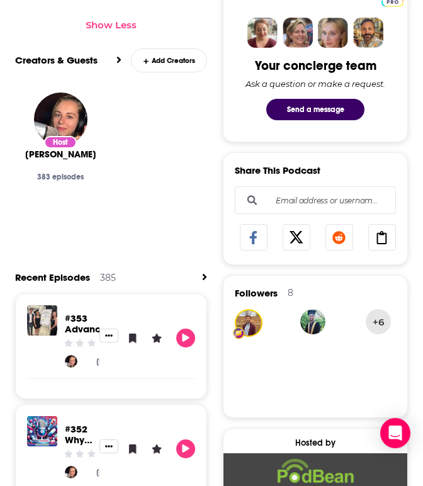
scroll to position [481, 0]
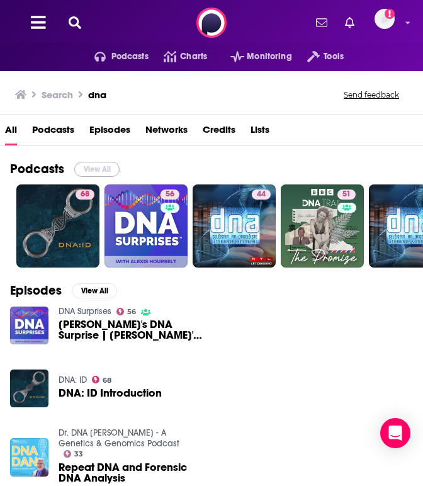
click at [87, 163] on button "View All" at bounding box center [96, 169] width 45 height 15
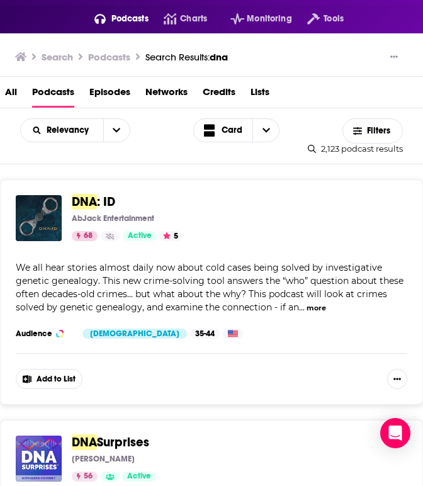
scroll to position [101, 0]
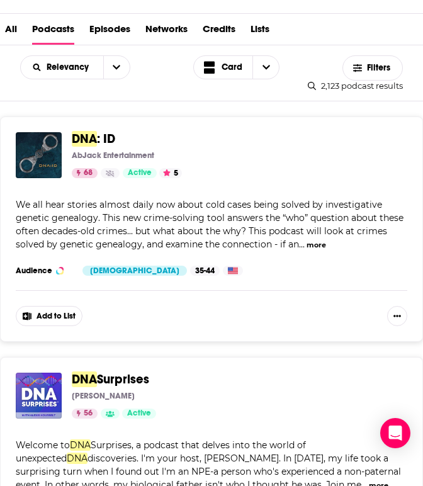
click at [104, 376] on span "Surprises" at bounding box center [123, 380] width 52 height 16
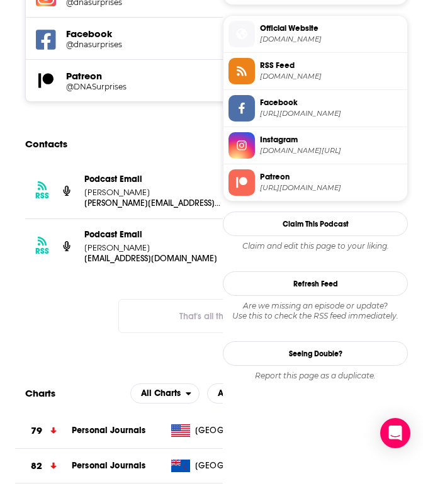
scroll to position [1003, 0]
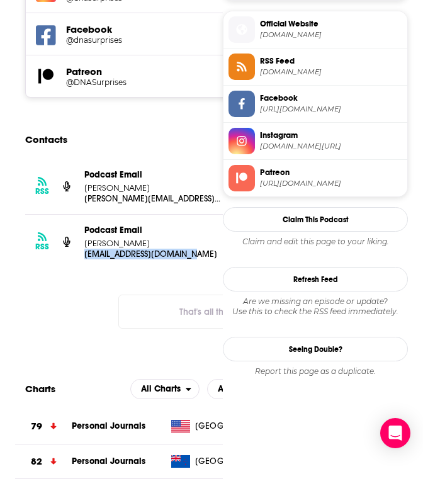
drag, startPoint x: 218, startPoint y: 254, endPoint x: 79, endPoint y: 255, distance: 138.6
click at [79, 255] on div "RSS Podcast Email Alexis Hourselt alexishourselt@gmail.com alexishourselt@gmail…" at bounding box center [213, 242] width 376 height 55
copy p "alexishourselt@gmail.com"
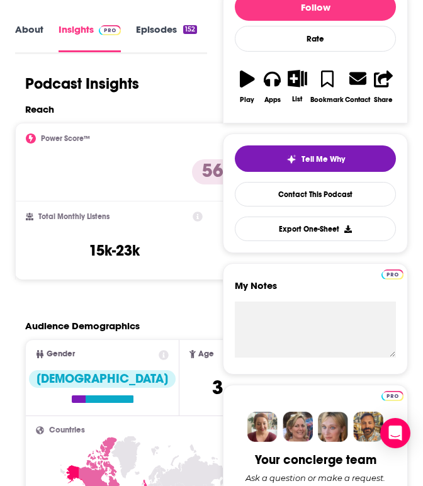
scroll to position [0, 0]
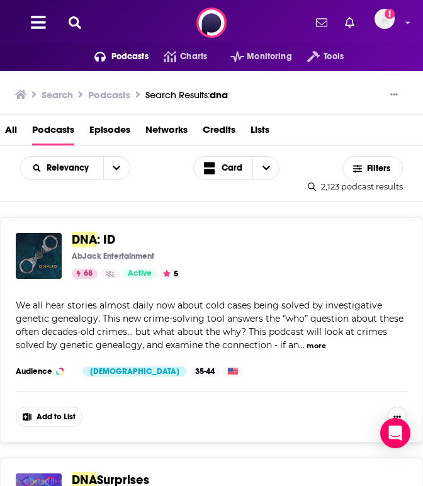
click at [75, 18] on icon at bounding box center [75, 22] width 13 height 13
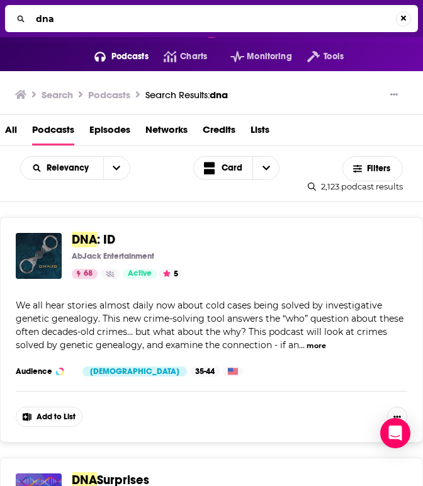
click at [105, 19] on input "dna" at bounding box center [213, 19] width 365 height 20
type input "family tree magazine"
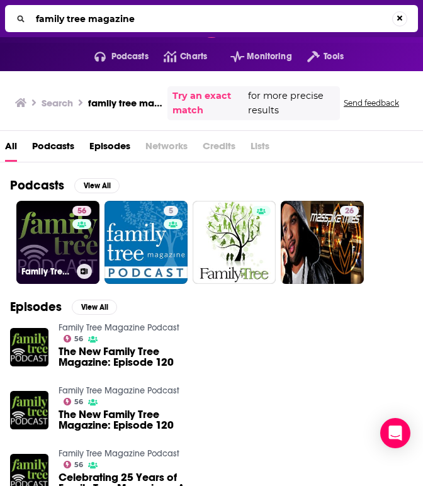
click at [32, 248] on link "56 Family Tree Magazine Podcast" at bounding box center [57, 242] width 83 height 83
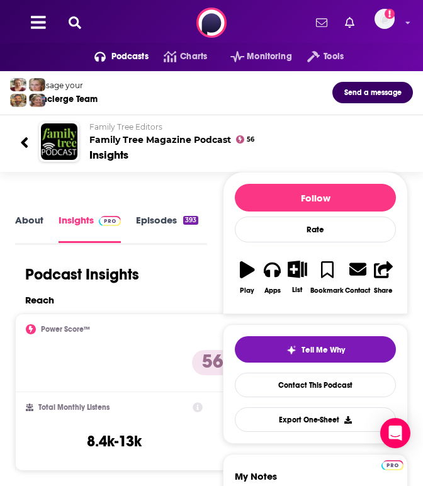
click at [76, 20] on icon at bounding box center [75, 22] width 13 height 13
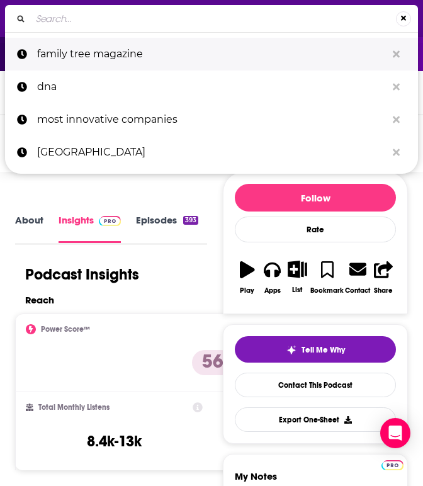
type input "t"
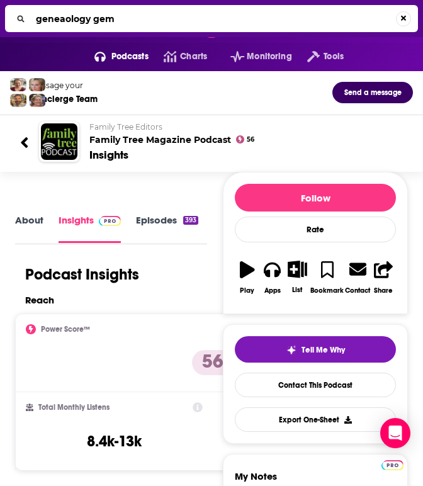
type input "geneaology gems"
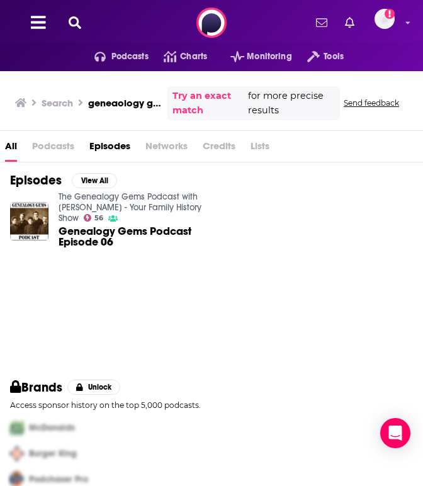
click at [81, 235] on span "Genealogy Gems Podcast Episode 06" at bounding box center [131, 236] width 144 height 21
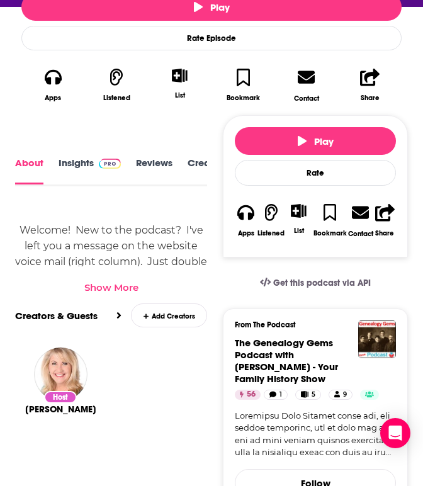
scroll to position [362, 0]
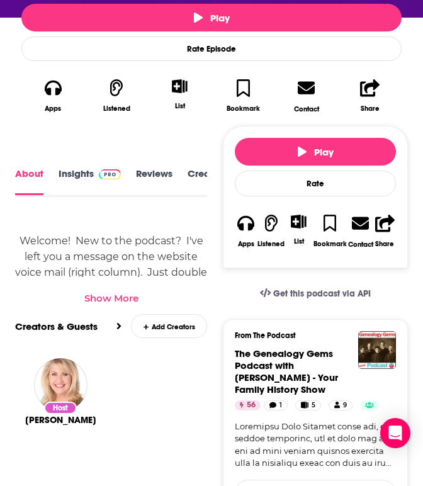
click at [84, 175] on link "Insights" at bounding box center [90, 182] width 62 height 28
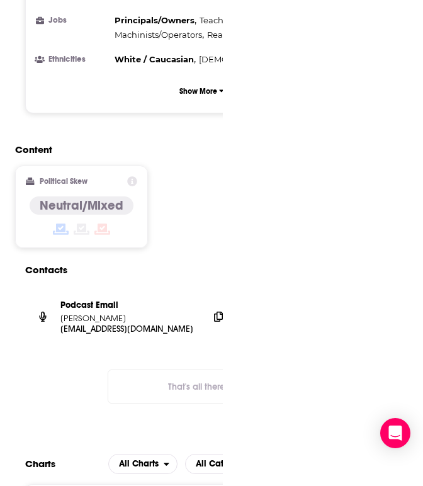
scroll to position [1109, 0]
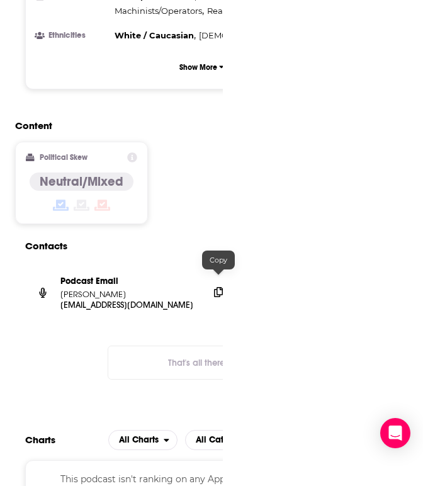
click at [219, 287] on icon at bounding box center [218, 292] width 9 height 10
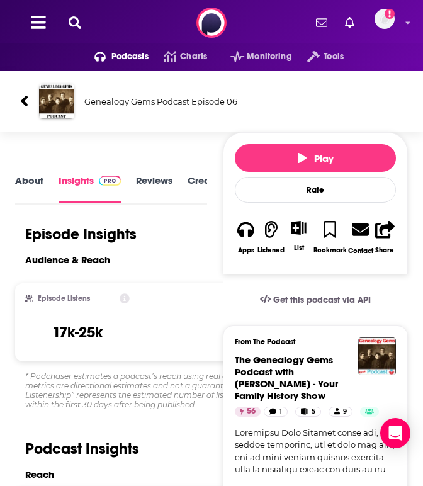
click at [83, 28] on button at bounding box center [75, 23] width 20 height 14
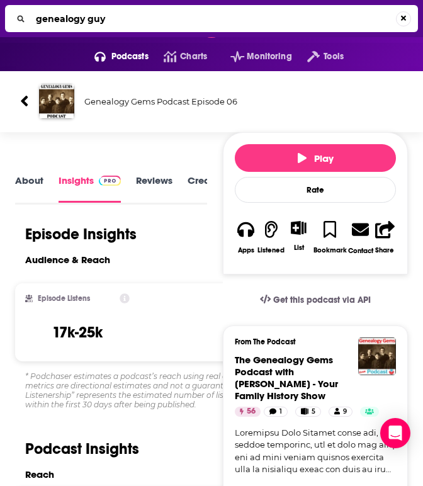
type input "genealogy guys"
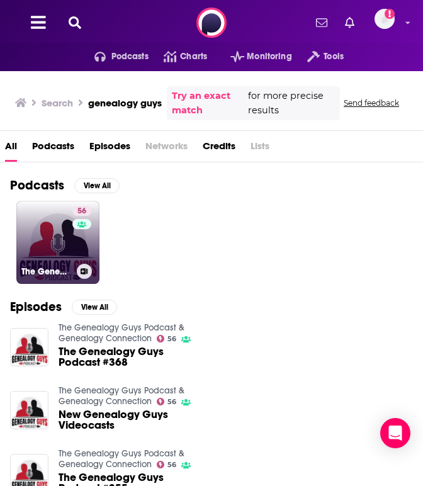
click at [72, 248] on div "56" at bounding box center [83, 235] width 22 height 58
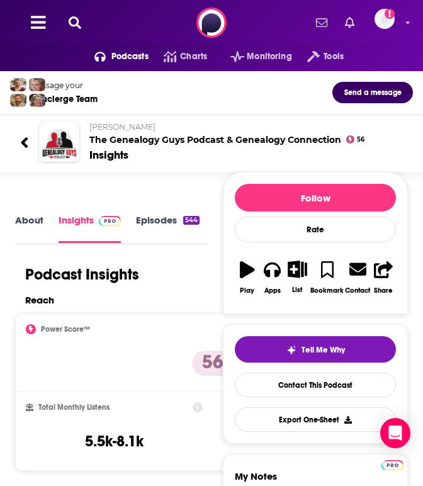
click at [147, 221] on link "Episodes 544" at bounding box center [168, 228] width 64 height 28
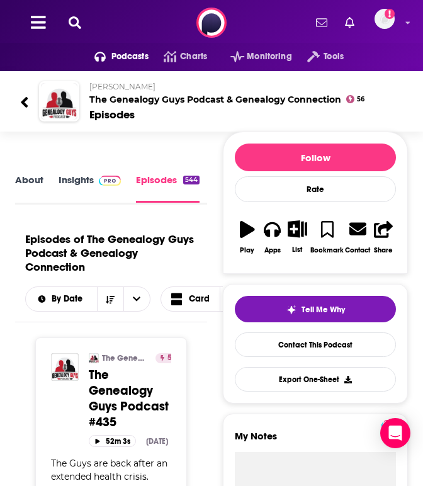
click at [141, 409] on span "The Genealogy Guys Podcast #435" at bounding box center [129, 398] width 80 height 63
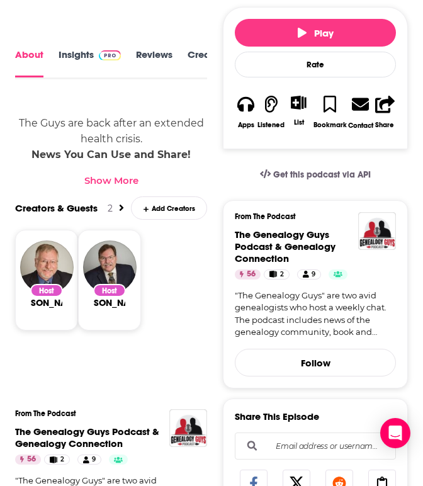
scroll to position [689, 0]
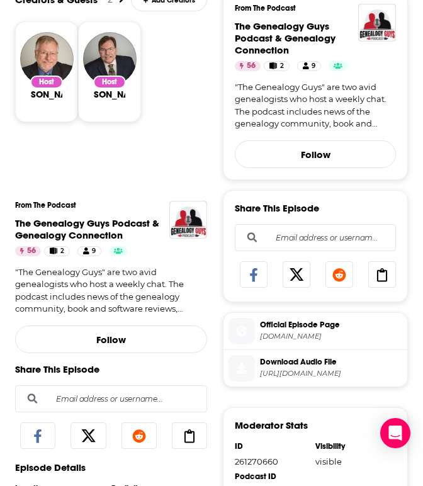
click at [318, 337] on span "genealogyguys.com" at bounding box center [331, 336] width 142 height 9
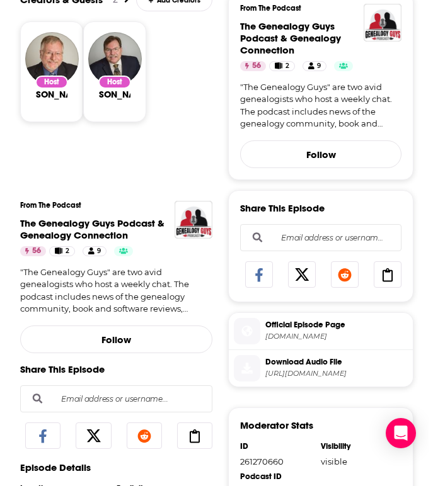
scroll to position [0, 0]
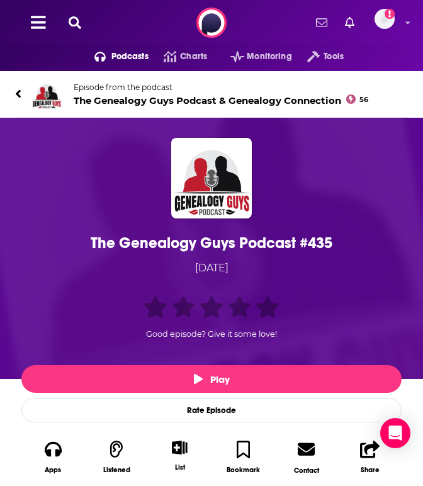
click at [70, 20] on icon at bounding box center [75, 22] width 13 height 13
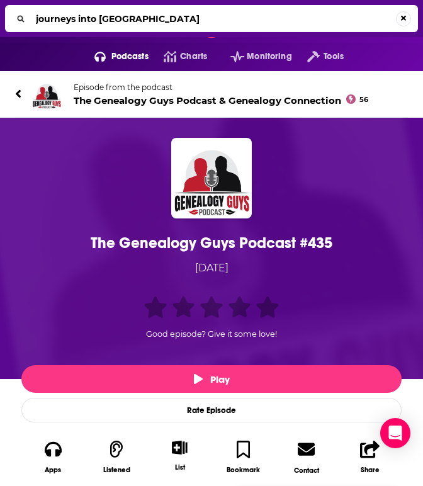
type input "journeys into geneaology"
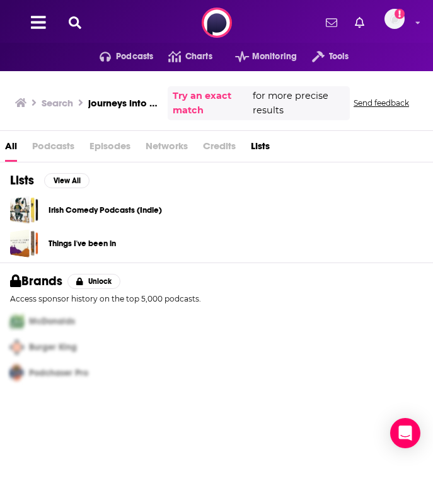
click at [103, 102] on h3 "journeys into geneaology" at bounding box center [125, 103] width 74 height 12
click at [79, 22] on icon at bounding box center [75, 22] width 13 height 13
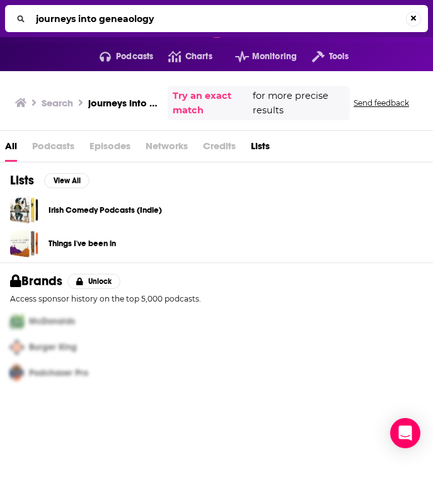
click at [142, 20] on input "journeys into geneaology" at bounding box center [218, 19] width 375 height 20
type input "journeys into geneaology"
click at [62, 151] on span "Podcasts" at bounding box center [53, 149] width 42 height 26
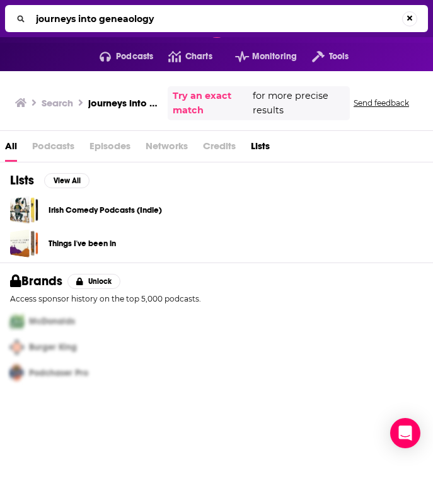
click at [60, 146] on span "Podcasts" at bounding box center [53, 149] width 42 height 26
click at [360, 142] on div "All Podcasts Episodes Networks Credits Lists" at bounding box center [221, 149] width 433 height 26
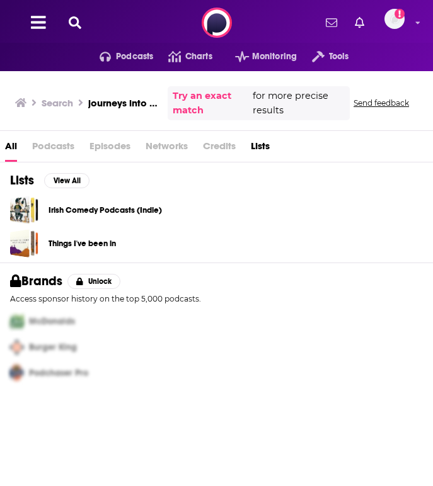
click at [108, 106] on h3 "journeys into geneaology" at bounding box center [125, 103] width 74 height 12
click at [52, 104] on h3 "Search" at bounding box center [58, 103] width 32 height 12
click at [43, 144] on span "Podcasts" at bounding box center [53, 149] width 42 height 26
click at [58, 50] on div "Podcasts Charts Monitoring Tools" at bounding box center [216, 57] width 372 height 28
click at [75, 22] on icon at bounding box center [75, 22] width 13 height 13
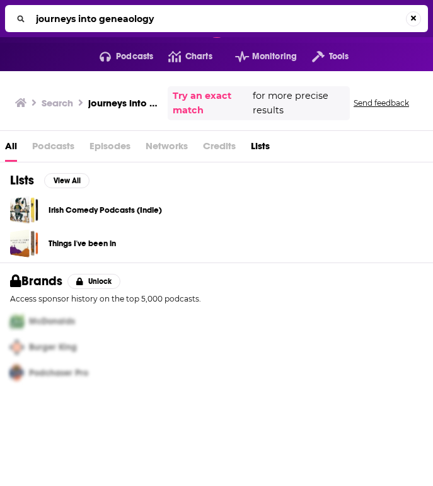
click at [161, 20] on input "journeys into geneaology" at bounding box center [218, 19] width 375 height 20
click at [131, 23] on input "journeys into geneaology" at bounding box center [218, 19] width 375 height 20
click at [148, 18] on input "journeys into geneaology" at bounding box center [218, 19] width 375 height 20
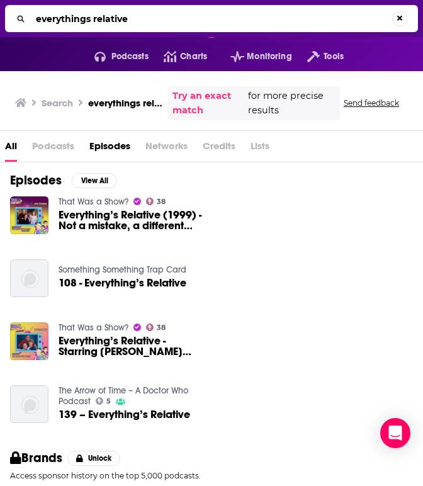
click at [55, 146] on span "Podcasts" at bounding box center [53, 149] width 42 height 26
click at [126, 56] on span "Podcasts" at bounding box center [130, 57] width 37 height 18
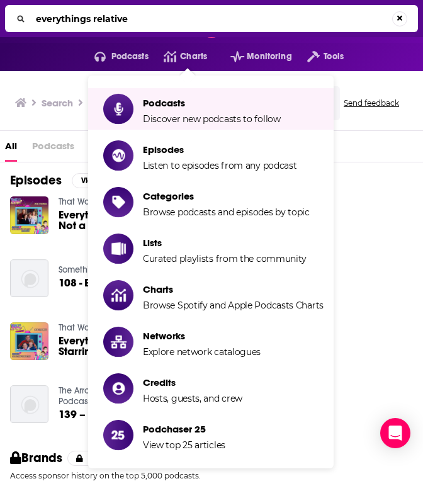
click at [111, 23] on input "everythings relative" at bounding box center [212, 19] width 362 height 20
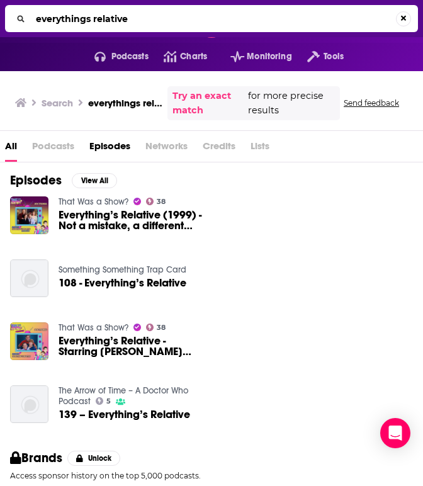
click at [111, 23] on input "everythings relative" at bounding box center [213, 19] width 365 height 20
type input "everything's relative with [PERSON_NAME]"
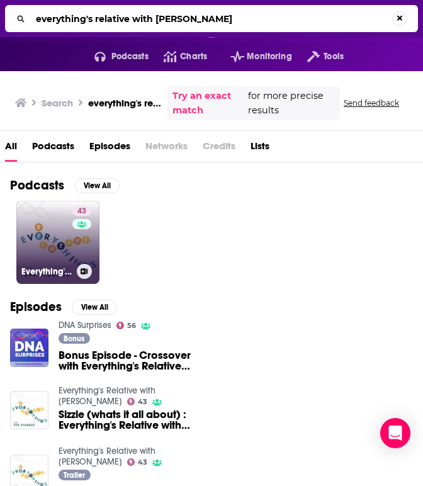
click at [61, 246] on link "43 Everything's Relative with [PERSON_NAME]" at bounding box center [57, 242] width 83 height 83
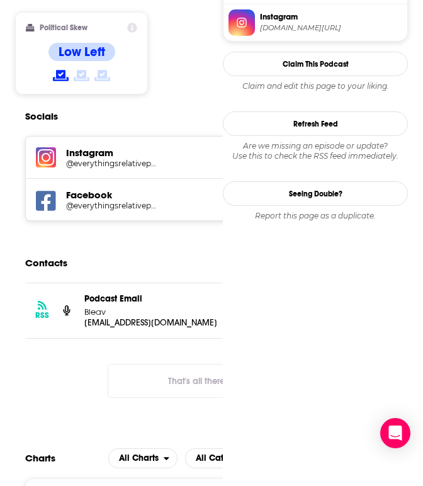
scroll to position [1073, 0]
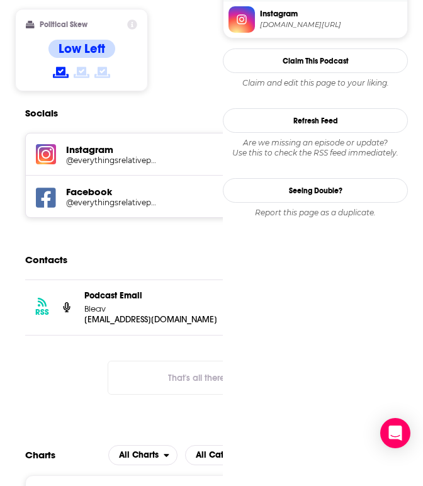
click at [152, 297] on div "Podcast Email Bleav" at bounding box center [152, 303] width 136 height 24
click at [151, 314] on p "[EMAIL_ADDRESS][DOMAIN_NAME]" at bounding box center [152, 319] width 136 height 11
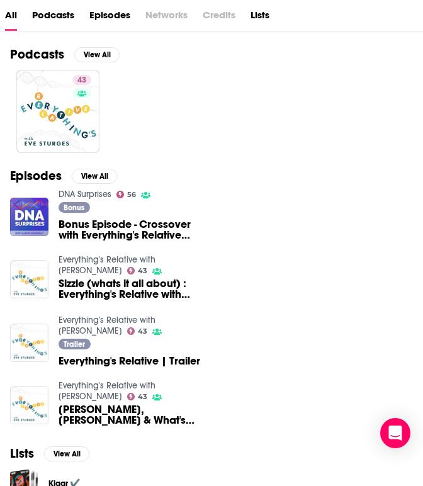
scroll to position [134, 0]
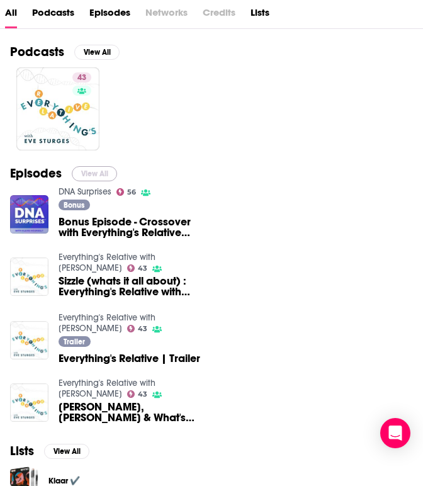
click at [93, 178] on button "View All" at bounding box center [94, 173] width 45 height 15
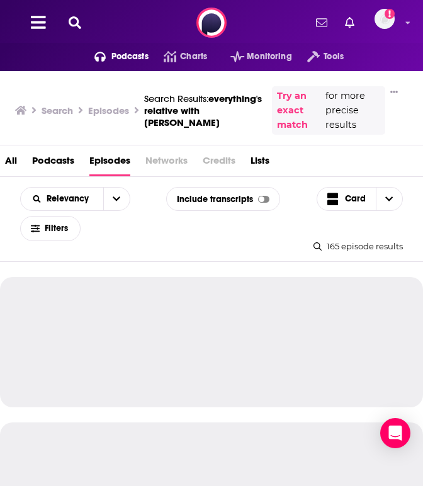
click at [46, 158] on span "Podcasts" at bounding box center [53, 164] width 42 height 26
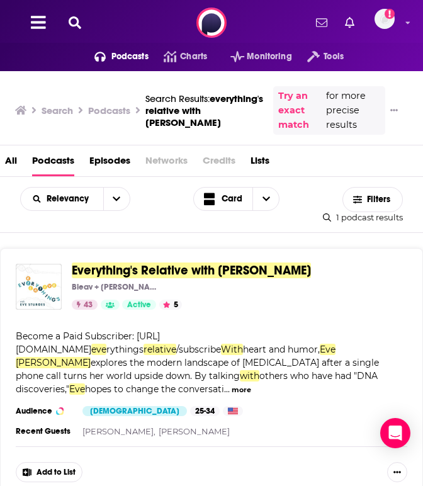
click at [55, 107] on h3 "Search" at bounding box center [58, 111] width 32 height 12
click at [74, 20] on icon at bounding box center [75, 22] width 13 height 13
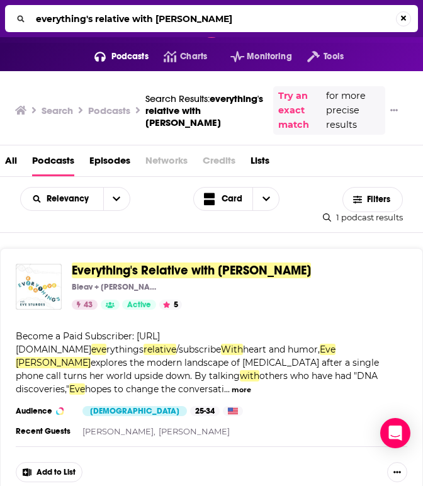
click at [86, 21] on input "everything's relative with [PERSON_NAME]" at bounding box center [213, 19] width 365 height 20
type input "hittin the bricks"
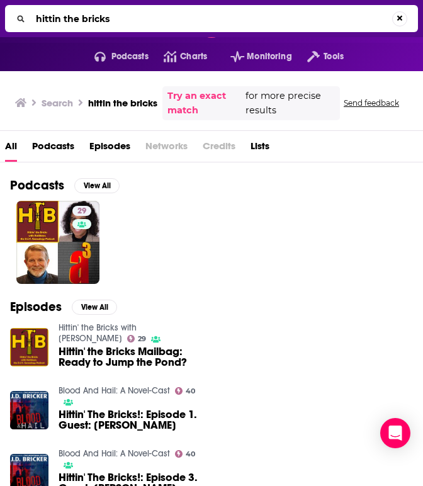
click at [108, 351] on span "Hittin' the Bricks Mailbag: Ready to Jump the Pond?" at bounding box center [131, 357] width 144 height 21
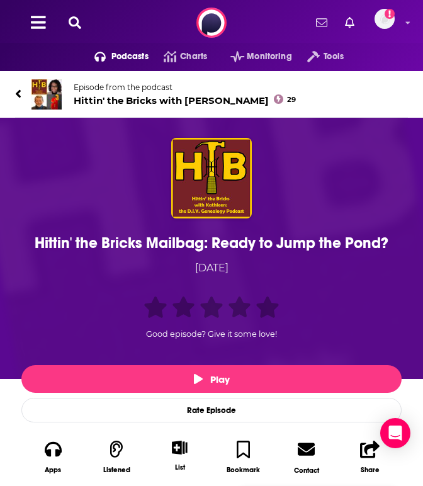
scroll to position [1, 0]
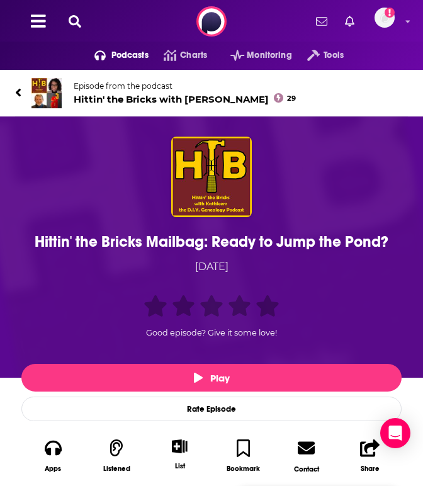
click at [182, 100] on span "Hittin' the Bricks with [PERSON_NAME] 29" at bounding box center [185, 99] width 222 height 12
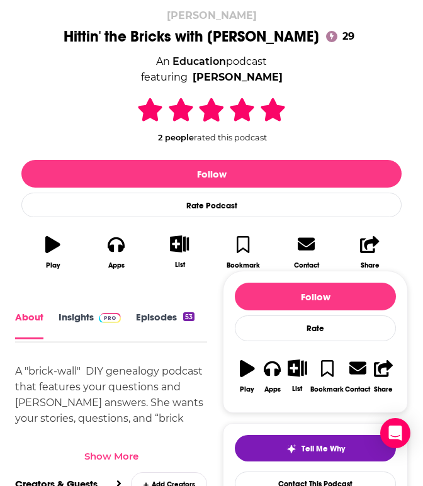
scroll to position [201, 0]
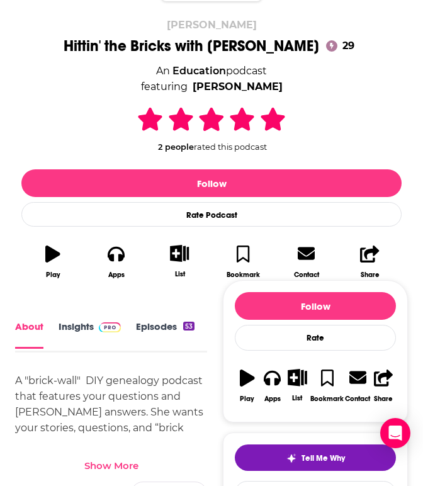
click at [80, 326] on link "Insights" at bounding box center [90, 335] width 62 height 28
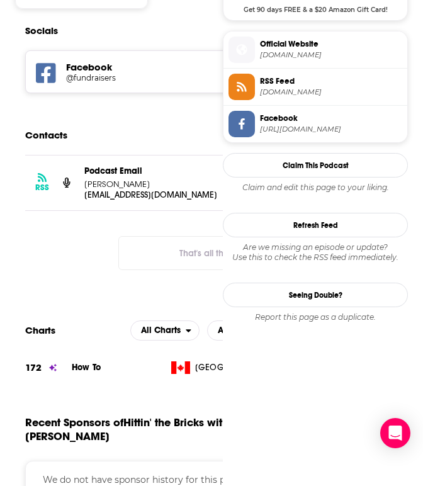
scroll to position [924, 0]
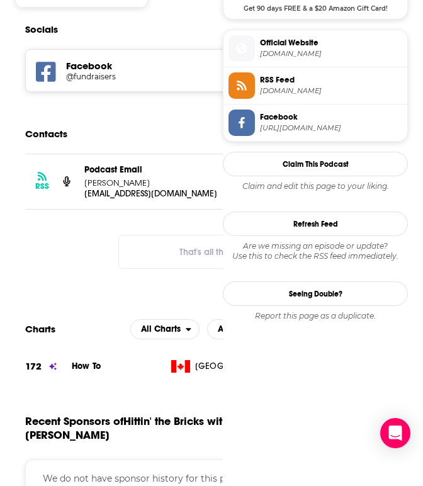
click at [163, 219] on div "RSS Podcast Email [PERSON_NAME] [EMAIL_ADDRESS][DOMAIN_NAME] [EMAIL_ADDRESS][DO…" at bounding box center [213, 221] width 396 height 135
click at [156, 175] on div "Podcast Email [PERSON_NAME]" at bounding box center [152, 176] width 136 height 24
click at [157, 191] on p "[EMAIL_ADDRESS][DOMAIN_NAME]" at bounding box center [152, 193] width 136 height 11
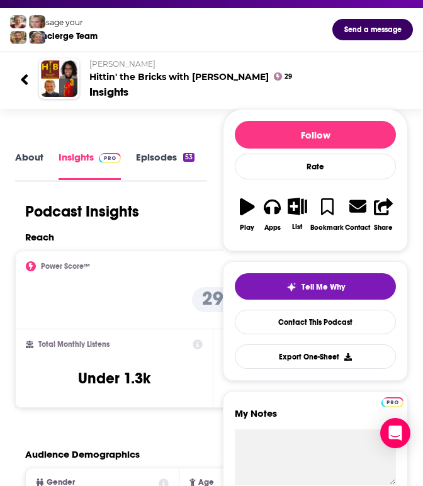
scroll to position [0, 0]
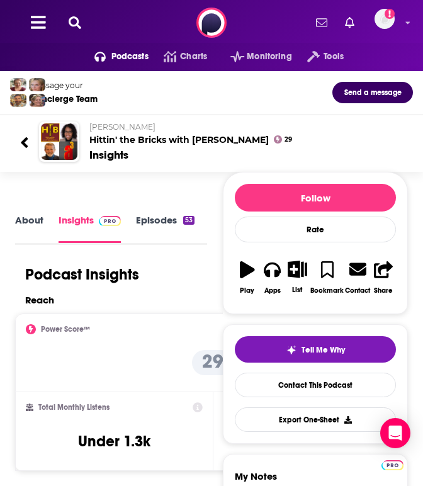
click at [77, 21] on icon at bounding box center [75, 22] width 13 height 13
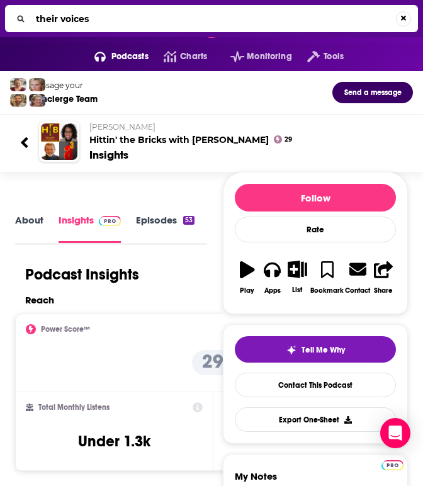
type input "their voices"
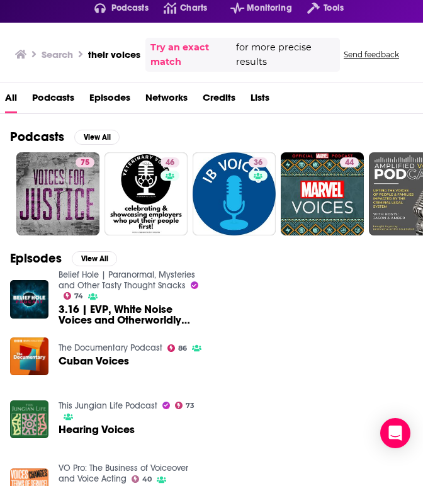
scroll to position [49, 0]
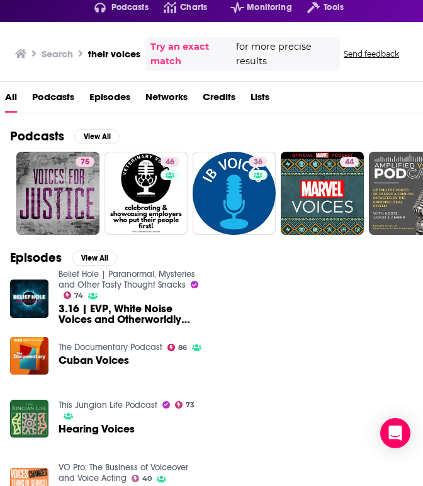
click at [171, 49] on link "Try an exact match" at bounding box center [192, 54] width 83 height 29
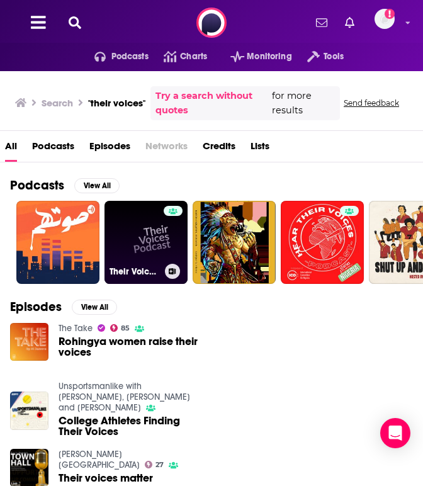
click at [138, 232] on link "Their Voices Podcast" at bounding box center [146, 242] width 83 height 83
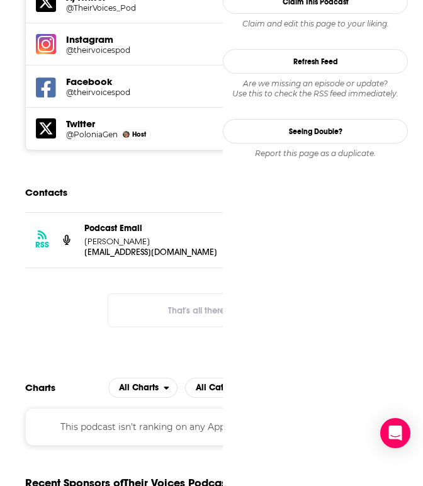
scroll to position [1225, 0]
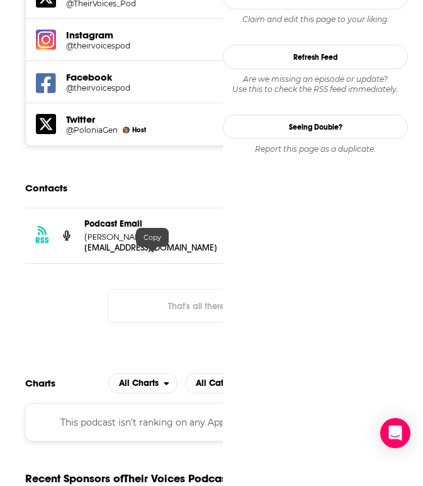
click at [117, 253] on p "[EMAIL_ADDRESS][DOMAIN_NAME]" at bounding box center [152, 248] width 136 height 11
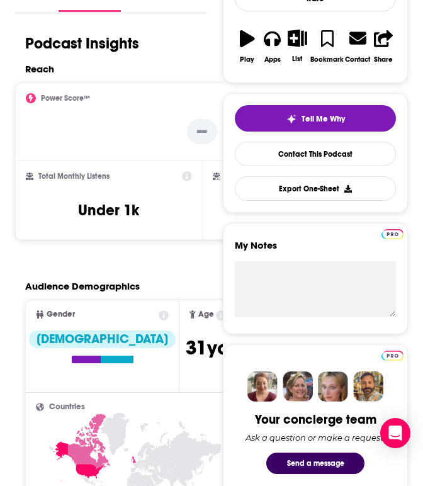
scroll to position [0, 0]
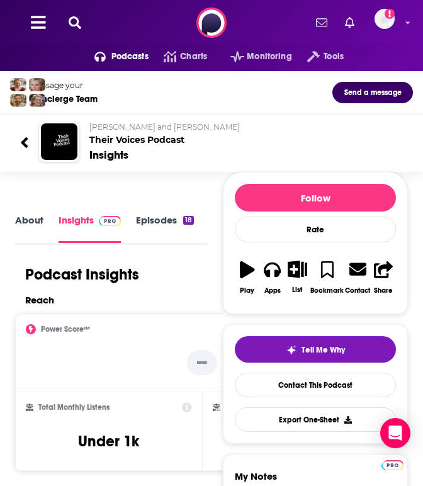
click at [74, 24] on icon at bounding box center [75, 22] width 13 height 13
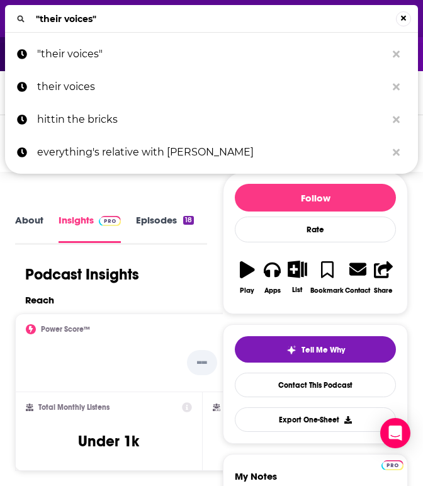
click at [89, 21] on input ""their voices"" at bounding box center [213, 19] width 365 height 20
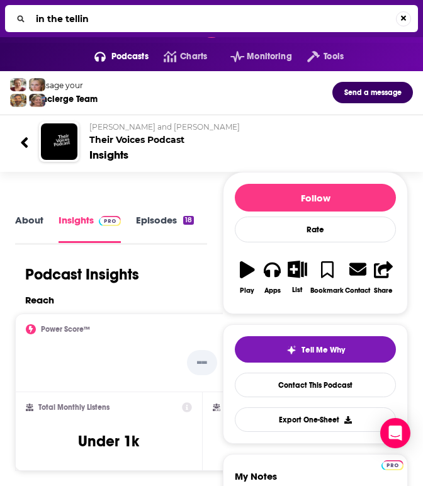
type input "in the telling"
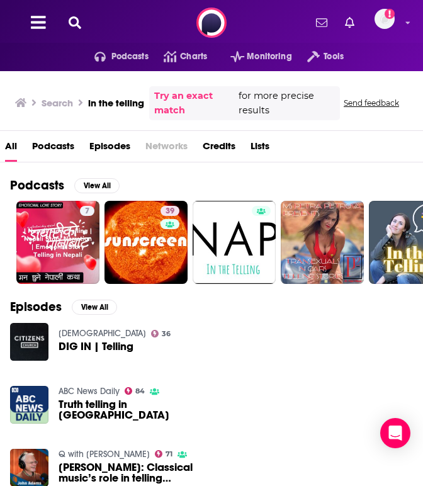
click at [47, 144] on span "Podcasts" at bounding box center [53, 149] width 42 height 26
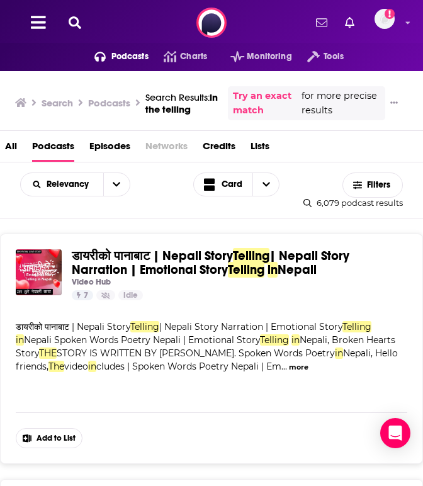
click at [77, 25] on icon at bounding box center [75, 22] width 13 height 13
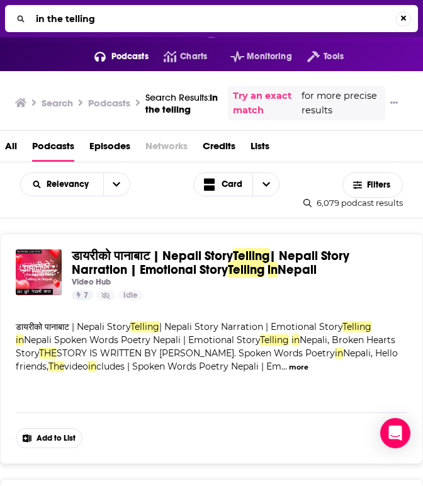
click at [77, 24] on input "in the telling" at bounding box center [213, 19] width 365 height 20
type input "finding family dna"
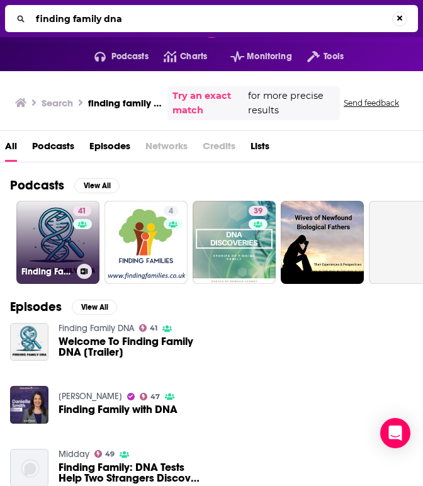
click at [50, 209] on link "41 Finding Family DNA" at bounding box center [57, 242] width 83 height 83
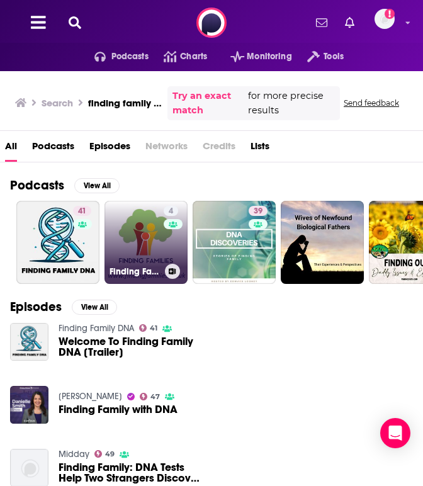
click at [134, 225] on link "4 Finding Families with DNA" at bounding box center [146, 242] width 83 height 83
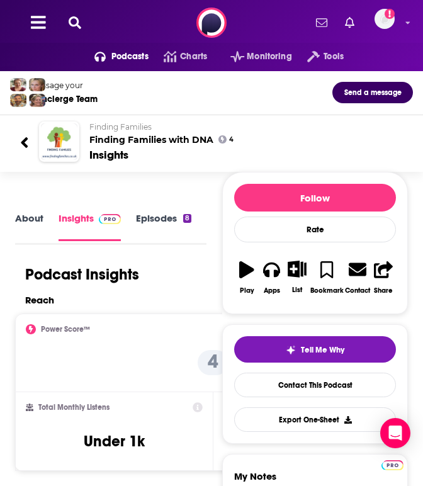
click at [28, 222] on link "About" at bounding box center [29, 226] width 28 height 28
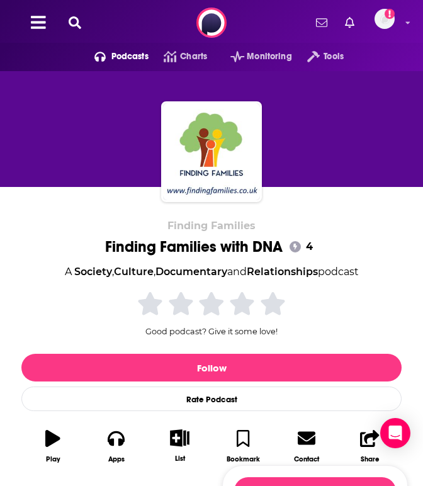
click at [112, 55] on span "Podcasts" at bounding box center [130, 57] width 37 height 18
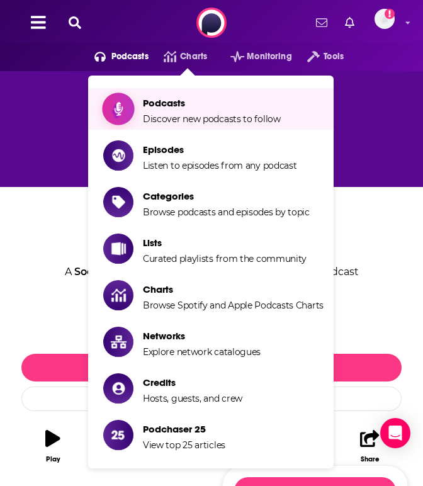
click at [173, 103] on span "Podcasts" at bounding box center [212, 103] width 138 height 12
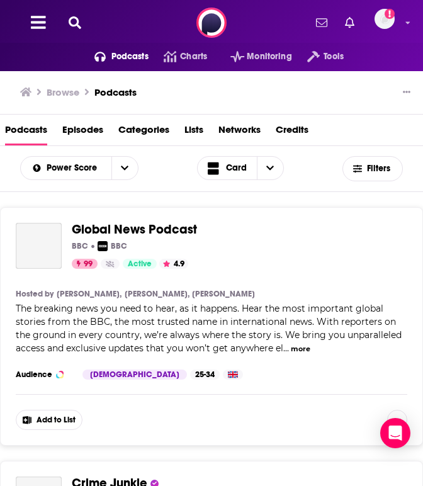
click at [71, 26] on icon at bounding box center [75, 22] width 13 height 13
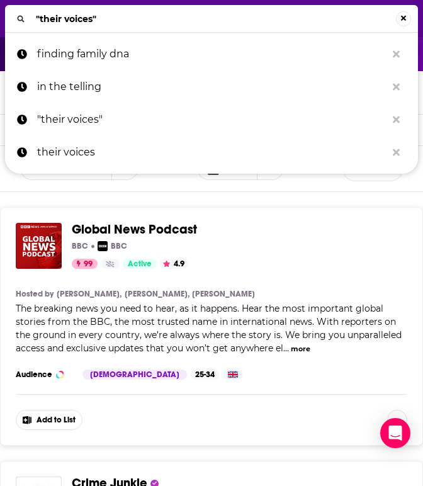
click at [90, 21] on input ""their voices"" at bounding box center [213, 19] width 365 height 20
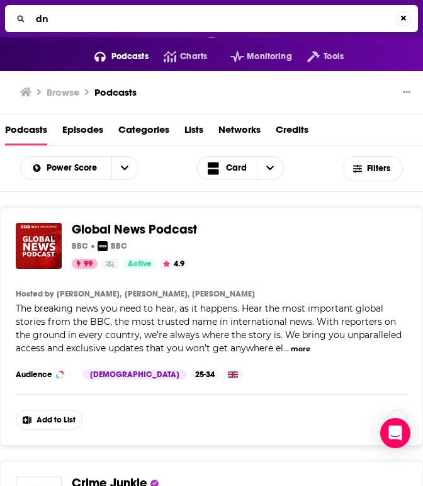
type input "dna"
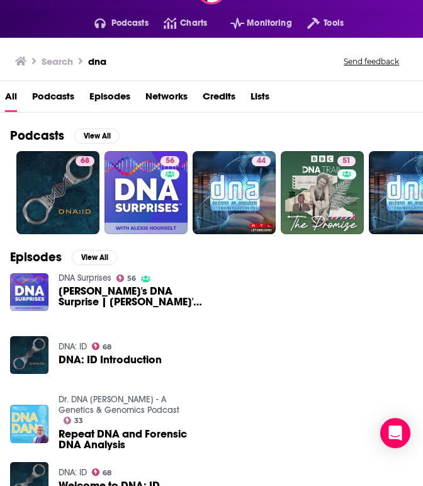
scroll to position [36, 0]
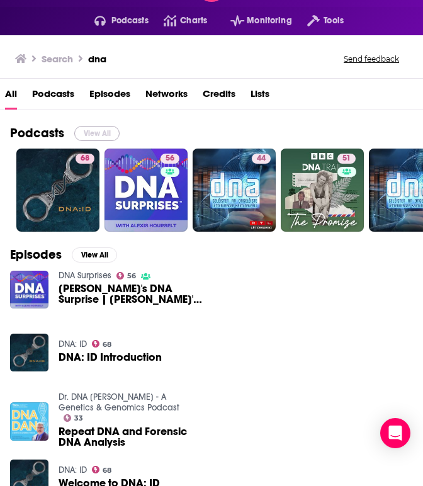
click at [95, 131] on button "View All" at bounding box center [96, 133] width 45 height 15
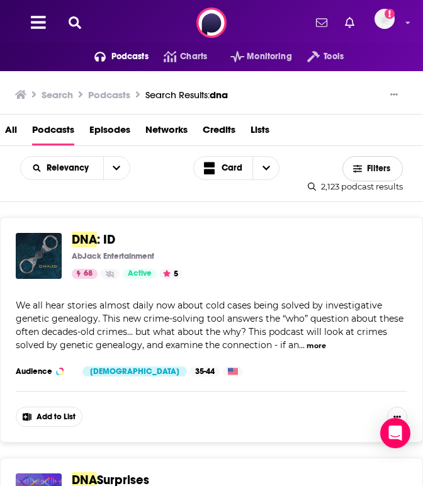
click at [371, 166] on span "Filters" at bounding box center [379, 168] width 25 height 9
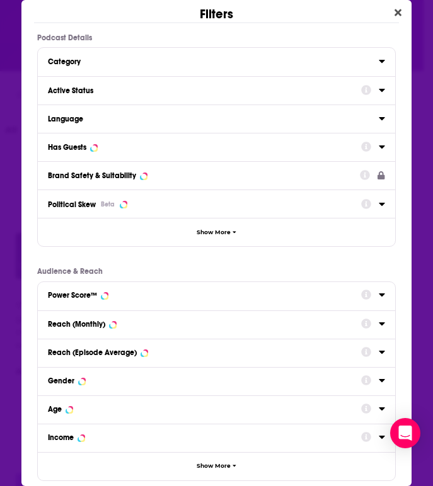
click at [86, 94] on div "Active Status" at bounding box center [200, 90] width 305 height 9
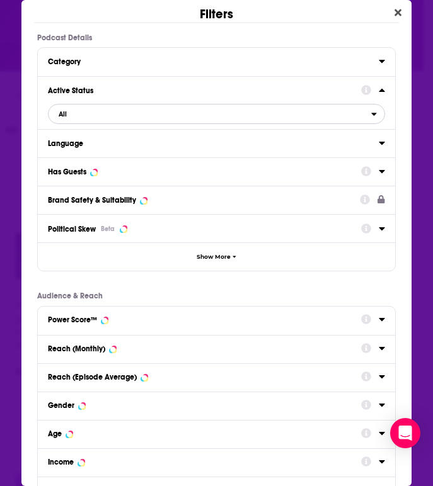
click at [95, 117] on span "All" at bounding box center [210, 114] width 323 height 16
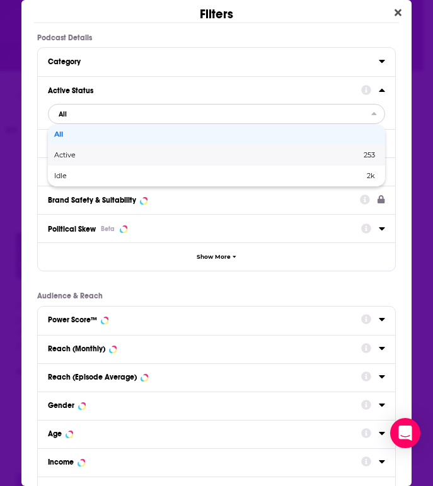
click at [83, 156] on span "Active" at bounding box center [136, 155] width 164 height 7
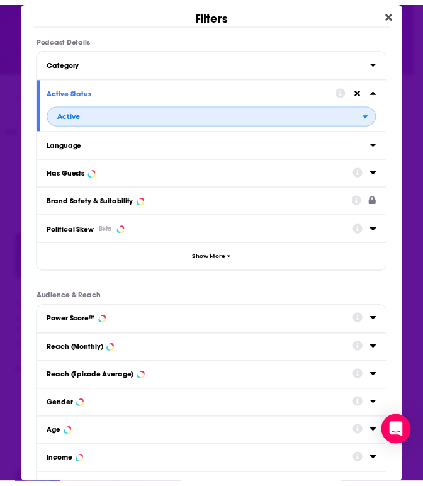
scroll to position [93, 0]
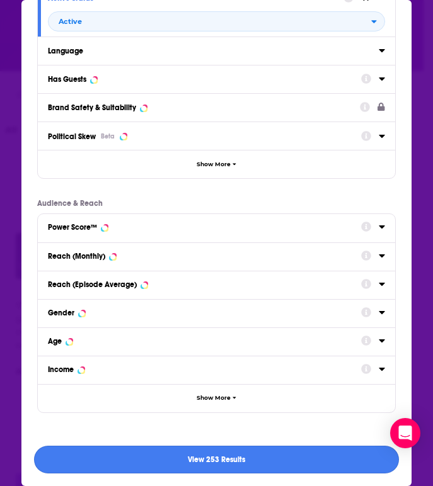
click at [270, 449] on button "View 253 Results" at bounding box center [216, 460] width 364 height 28
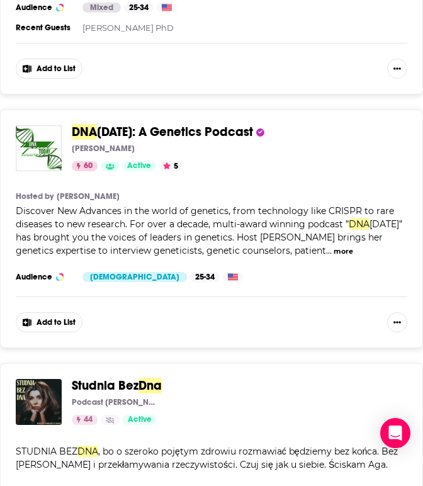
scroll to position [858, 0]
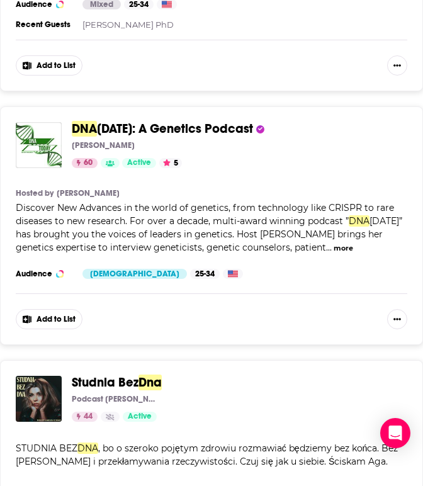
click at [334, 245] on button "more" at bounding box center [344, 248] width 20 height 11
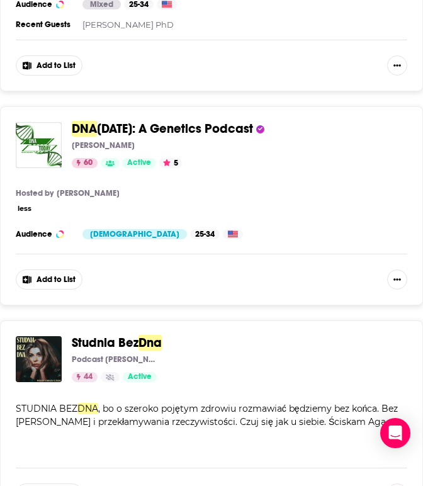
click at [195, 128] on span "[DATE]: A Genetics Podcast" at bounding box center [175, 129] width 156 height 16
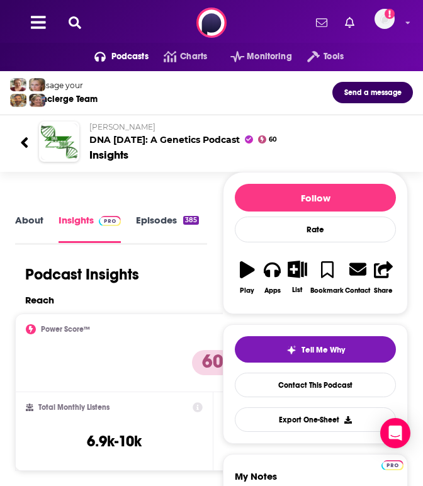
click at [32, 218] on link "About" at bounding box center [29, 228] width 28 height 28
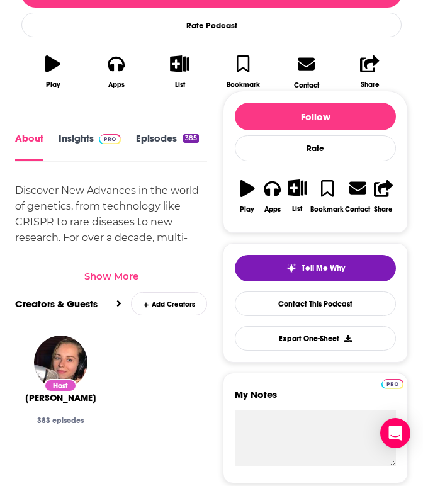
scroll to position [420, 0]
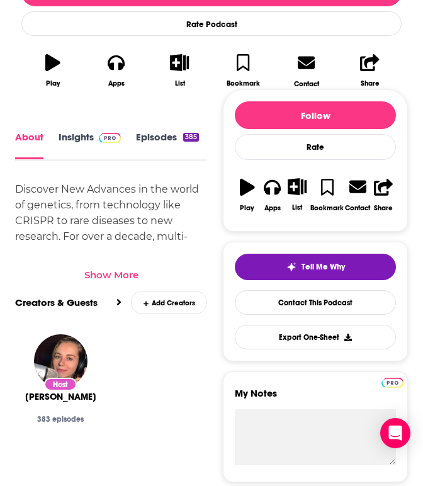
click at [94, 272] on div "Show More" at bounding box center [111, 275] width 54 height 12
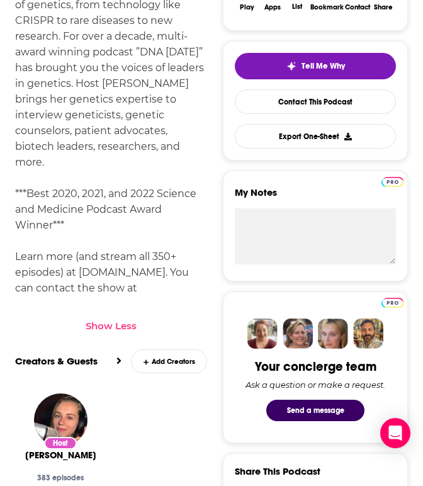
scroll to position [623, 0]
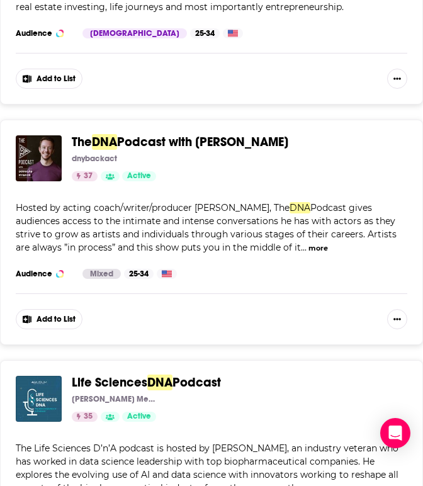
scroll to position [3716, 0]
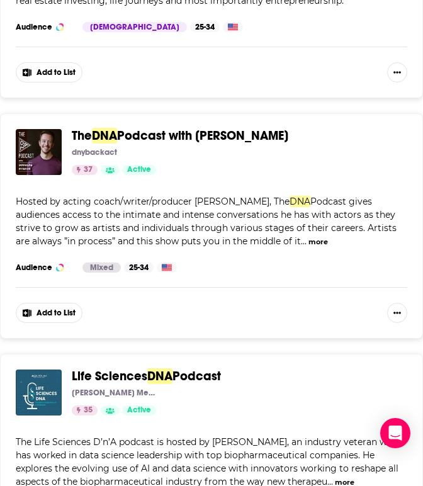
click at [120, 128] on span "Podcast with [PERSON_NAME]" at bounding box center [202, 136] width 171 height 16
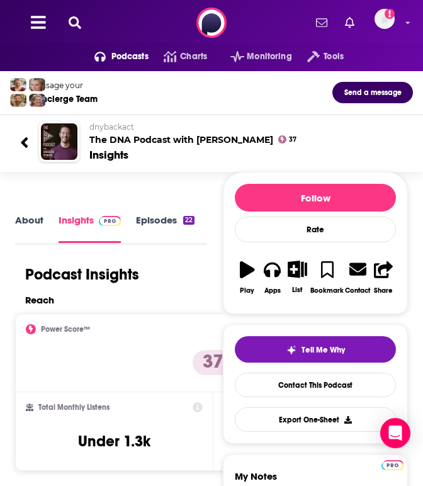
click at [25, 223] on link "About" at bounding box center [29, 228] width 28 height 28
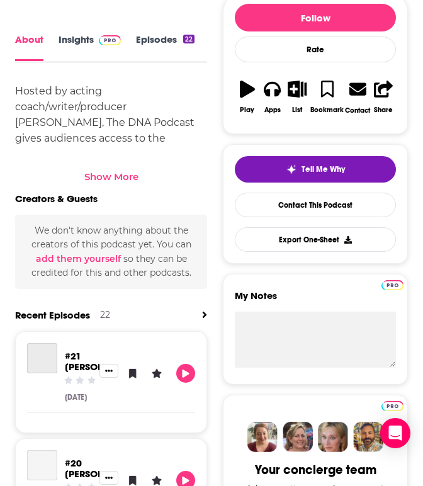
scroll to position [435, 0]
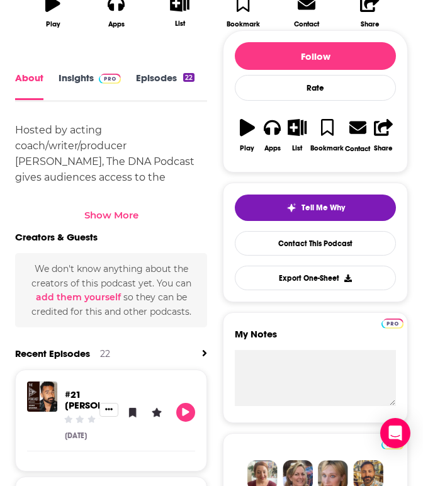
click at [112, 214] on div "Show More" at bounding box center [111, 215] width 54 height 12
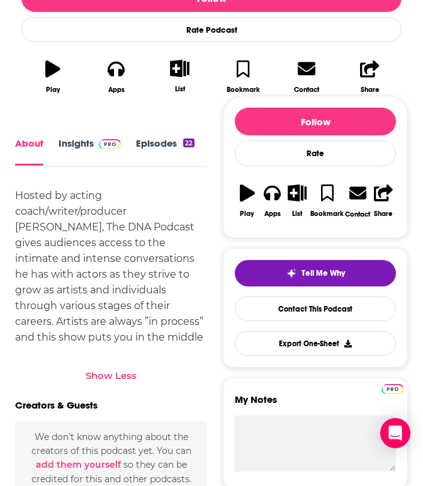
scroll to position [362, 0]
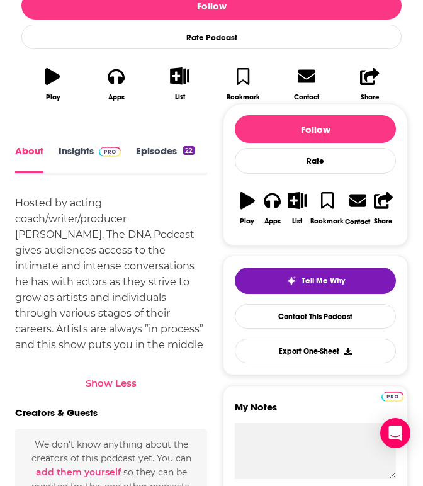
click at [90, 150] on link "Insights" at bounding box center [90, 160] width 62 height 28
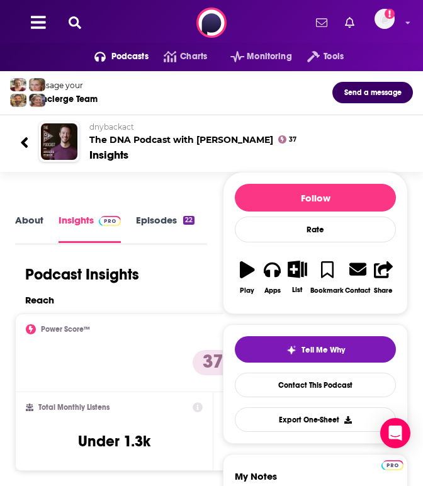
click at [145, 217] on link "Episodes 22" at bounding box center [165, 228] width 59 height 28
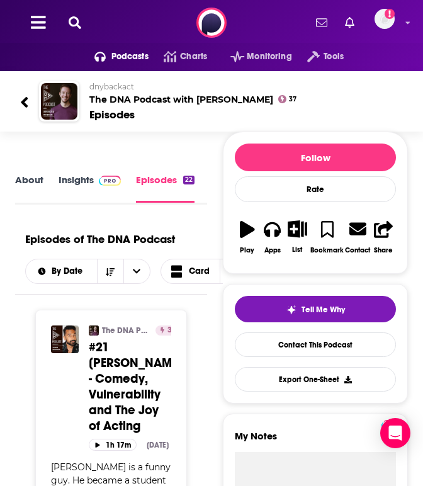
click at [73, 181] on link "Insights" at bounding box center [90, 188] width 62 height 29
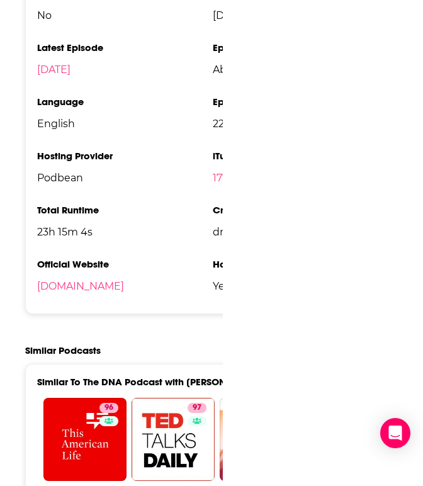
scroll to position [1450, 0]
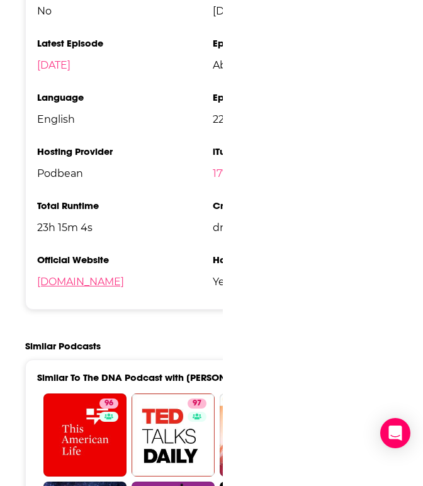
click at [124, 288] on link "[DOMAIN_NAME]" at bounding box center [80, 282] width 87 height 12
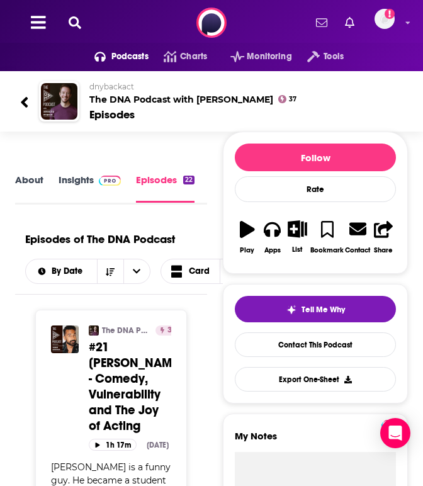
click at [26, 103] on icon at bounding box center [24, 102] width 9 height 17
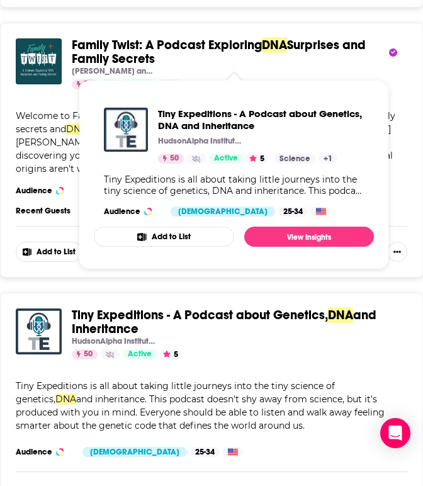
scroll to position [4511, 0]
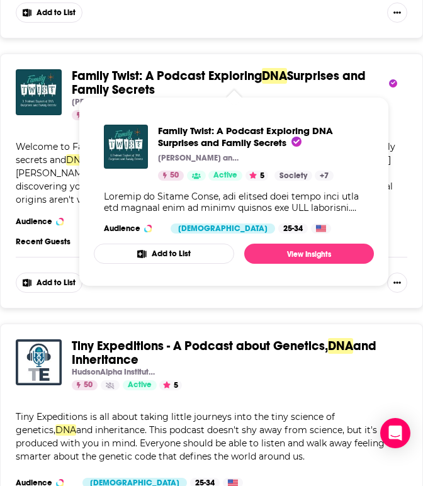
click at [164, 69] on span "Family Twist: A Podcast Exploring" at bounding box center [167, 76] width 190 height 16
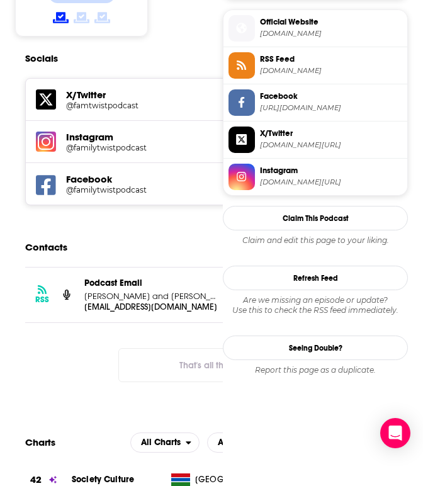
scroll to position [1111, 0]
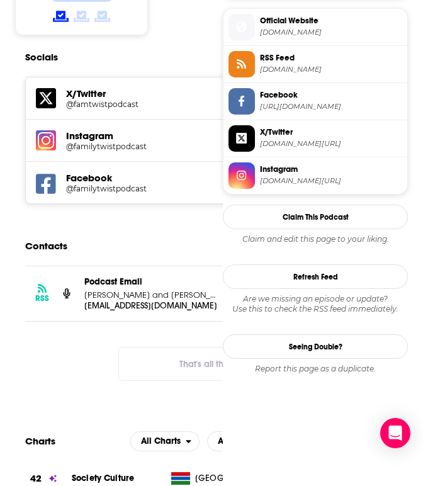
click at [154, 277] on div "Podcast Email [PERSON_NAME] and [PERSON_NAME]" at bounding box center [152, 289] width 136 height 24
click at [156, 301] on p "[EMAIL_ADDRESS][DOMAIN_NAME]" at bounding box center [152, 306] width 136 height 11
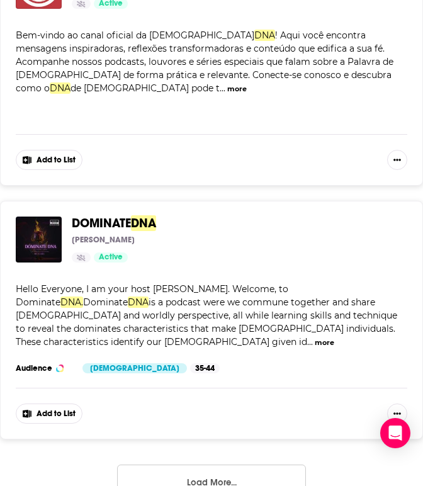
scroll to position [5909, 0]
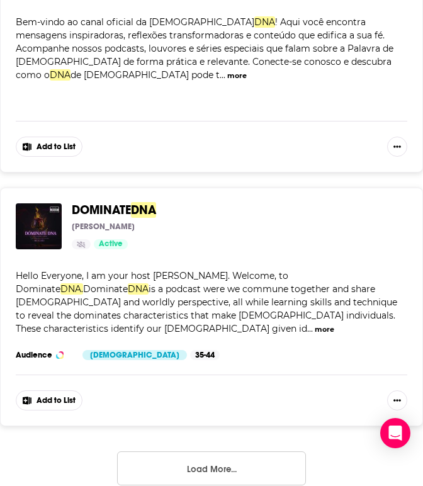
click at [250, 452] on button "Load More..." at bounding box center [211, 469] width 189 height 34
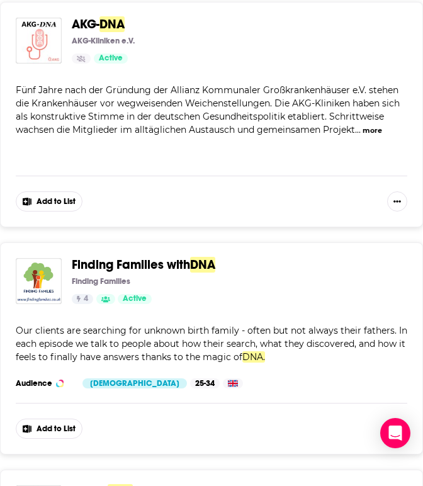
scroll to position [7087, 0]
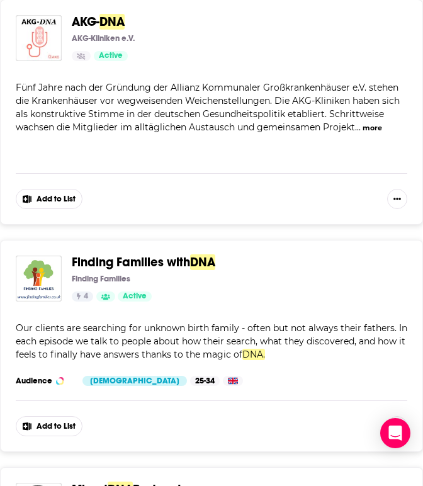
click at [256, 322] on div "Our clients are searching for unknown birth family - often but not always their…" at bounding box center [212, 342] width 392 height 40
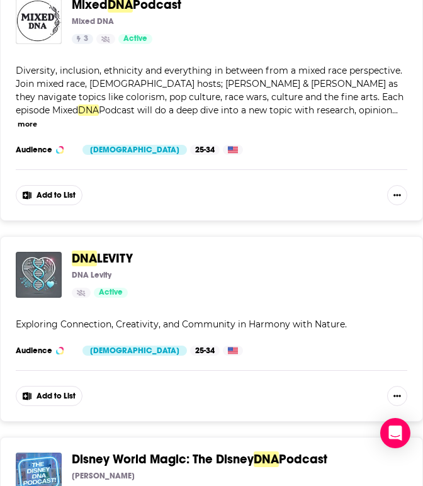
scroll to position [7573, 0]
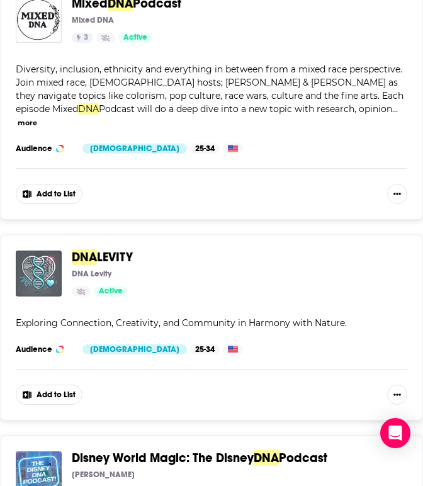
click at [107, 250] on span "LEVITY" at bounding box center [115, 258] width 36 height 16
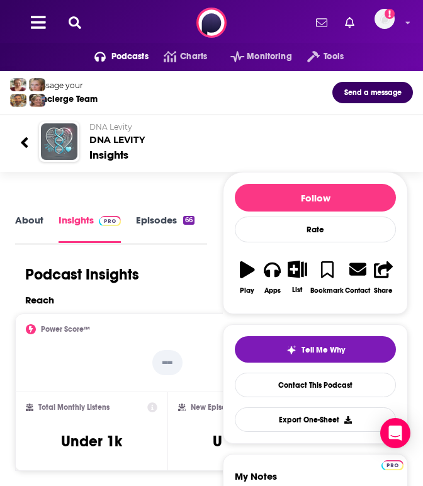
click at [23, 221] on link "About" at bounding box center [29, 228] width 28 height 28
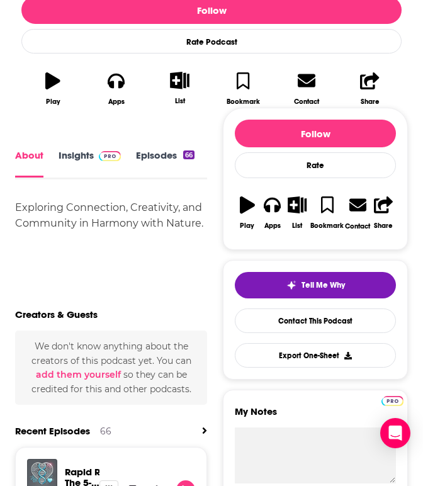
scroll to position [350, 0]
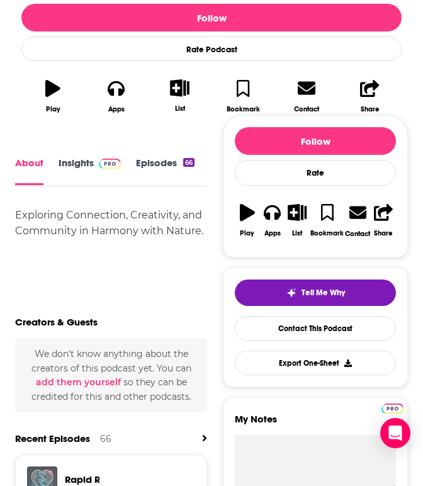
click at [163, 159] on link "Episodes 66" at bounding box center [165, 172] width 59 height 28
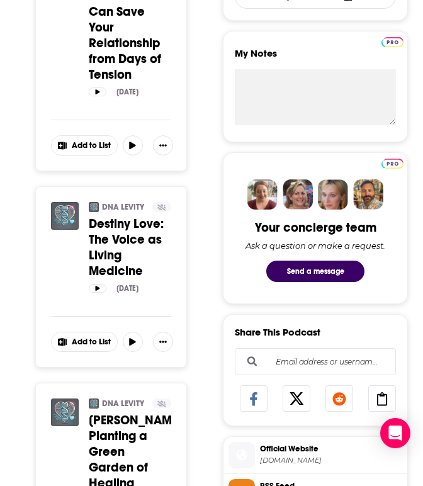
scroll to position [386, 0]
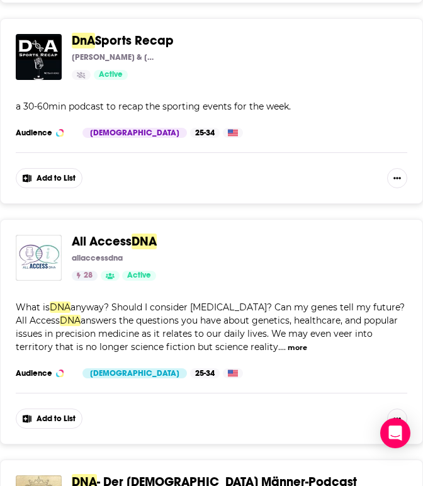
scroll to position [8231, 0]
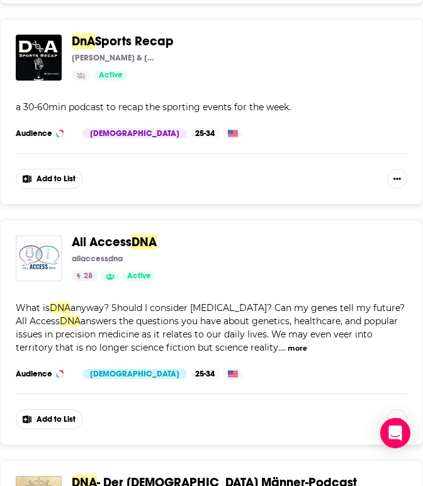
click at [118, 234] on span "All Access" at bounding box center [102, 242] width 60 height 16
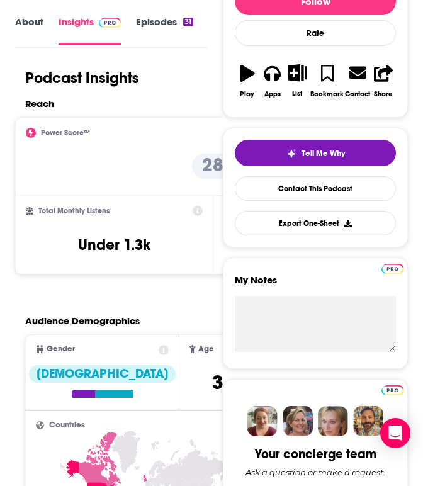
scroll to position [136, 0]
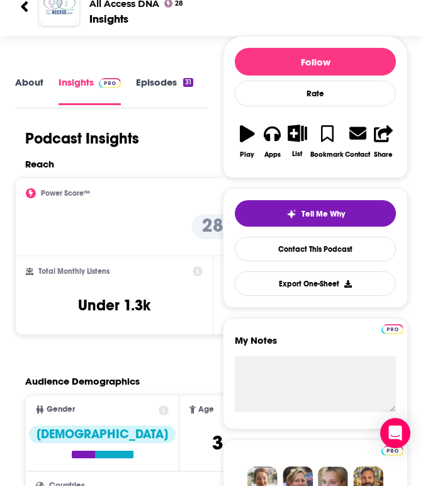
click at [33, 78] on link "About" at bounding box center [29, 90] width 28 height 28
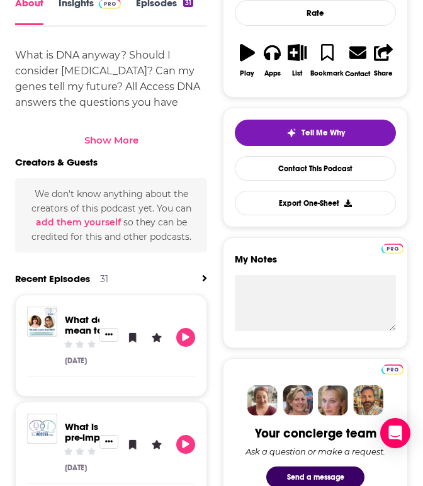
scroll to position [492, 0]
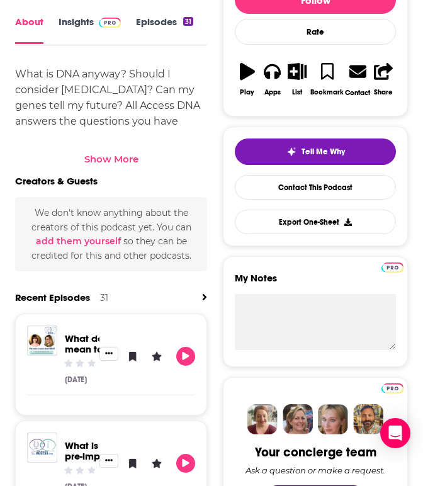
click at [135, 159] on div "Show More" at bounding box center [111, 159] width 54 height 12
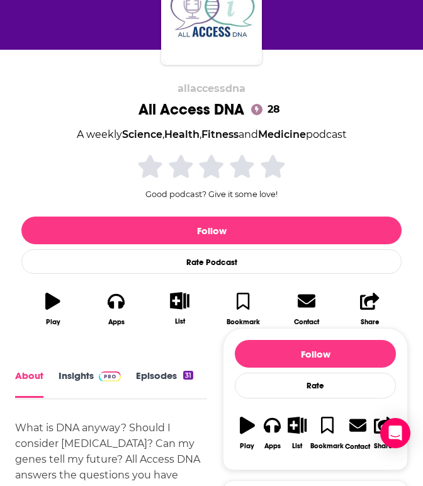
scroll to position [120, 0]
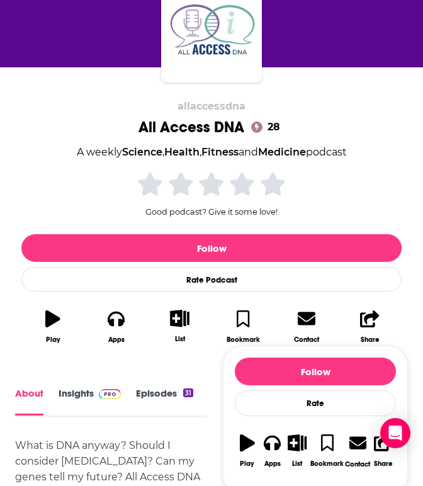
click at [158, 391] on link "Episodes 31" at bounding box center [164, 402] width 57 height 28
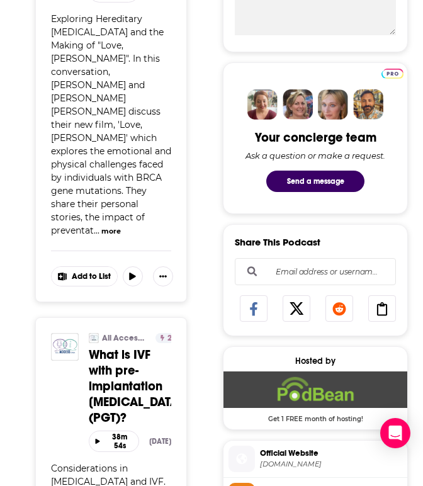
scroll to position [652, 0]
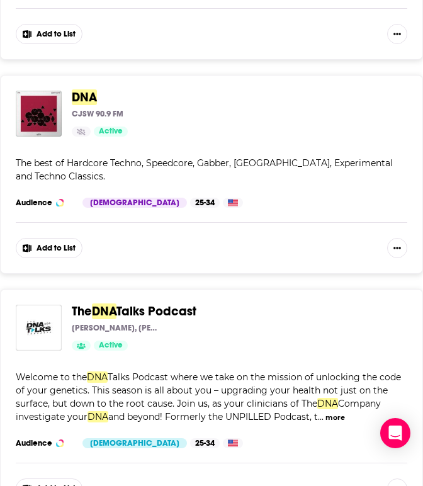
scroll to position [9099, 0]
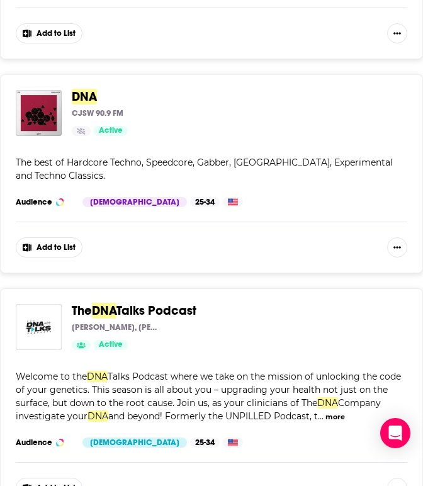
click at [150, 303] on span "Talks Podcast" at bounding box center [157, 311] width 80 height 16
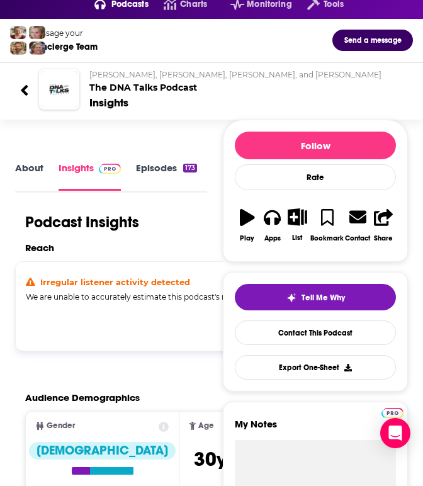
scroll to position [55, 0]
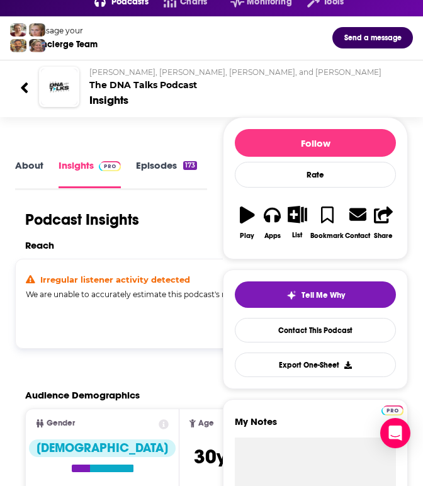
click at [30, 164] on link "About" at bounding box center [29, 173] width 28 height 28
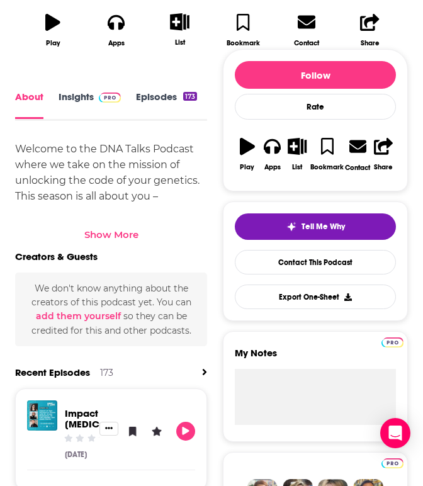
scroll to position [436, 0]
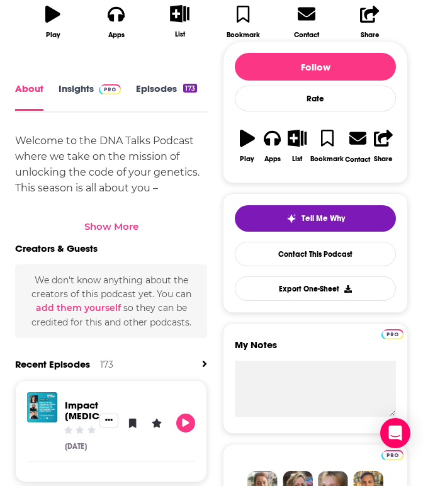
click at [120, 178] on div "Welcome to the DNA Talks Podcast where we take on the mission of unlocking the …" at bounding box center [111, 259] width 192 height 252
click at [109, 221] on div "Show More" at bounding box center [111, 227] width 54 height 12
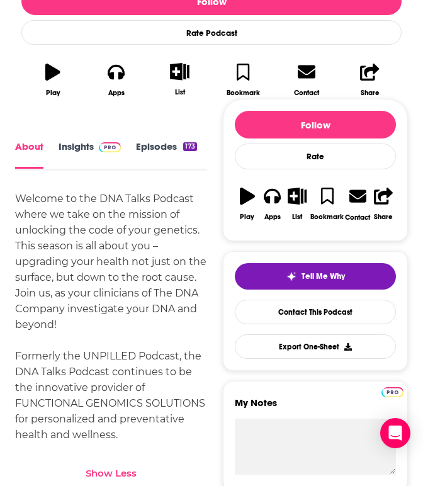
scroll to position [324, 0]
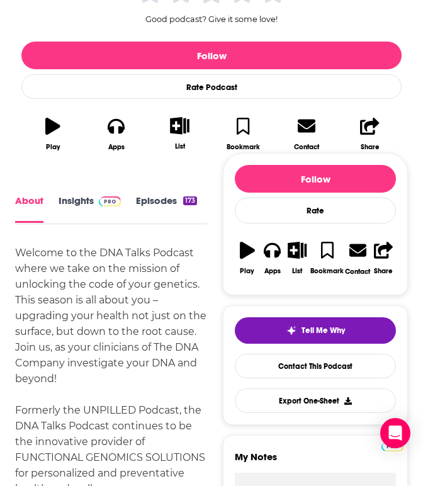
click at [151, 195] on link "Episodes 173" at bounding box center [166, 209] width 61 height 28
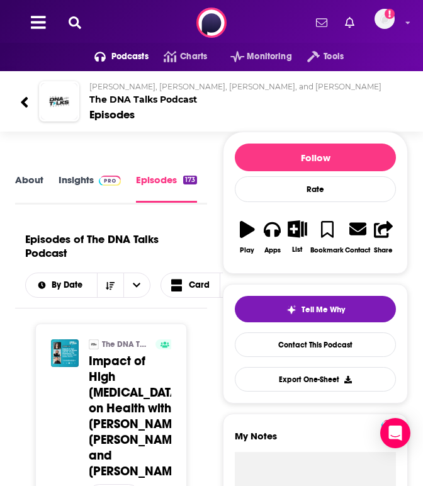
click at [27, 105] on icon at bounding box center [24, 102] width 9 height 17
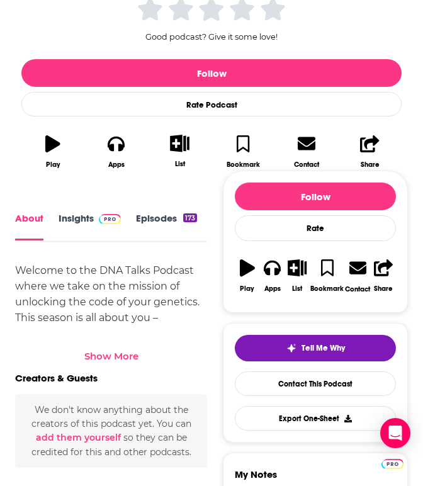
scroll to position [309, 0]
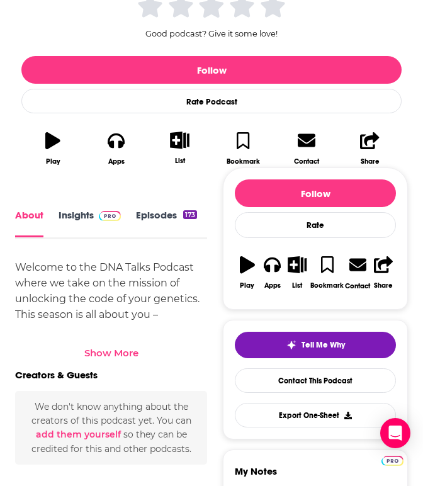
click at [72, 210] on link "Insights" at bounding box center [90, 224] width 62 height 28
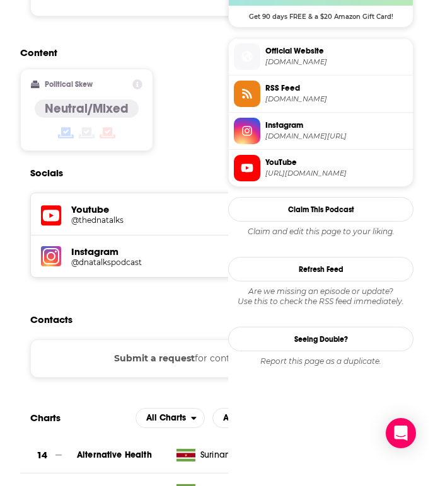
scroll to position [909, 0]
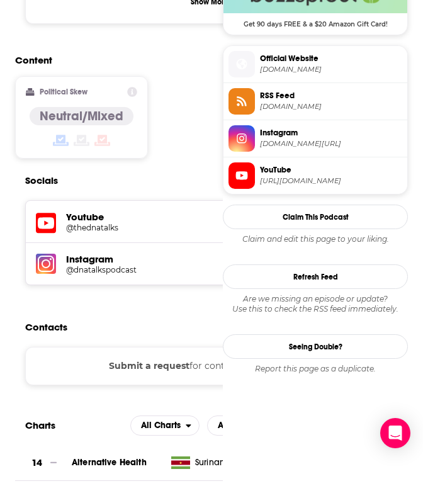
click at [326, 177] on span "YouTube [URL][DOMAIN_NAME]" at bounding box center [328, 175] width 147 height 25
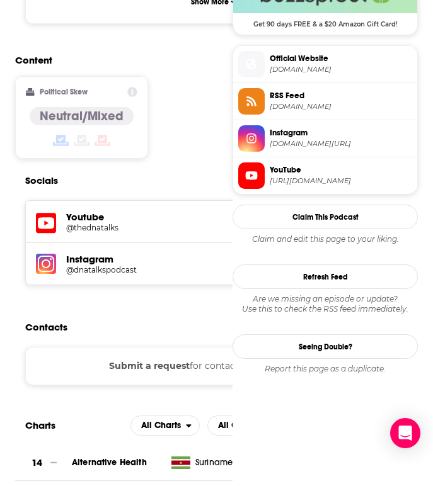
scroll to position [934, 0]
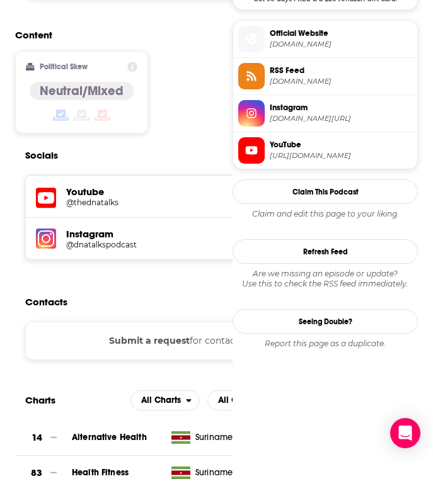
click at [110, 198] on h5 "@thednatalks" at bounding box center [111, 202] width 91 height 9
click at [102, 240] on h5 "@dnatalkspodcast" at bounding box center [111, 244] width 91 height 9
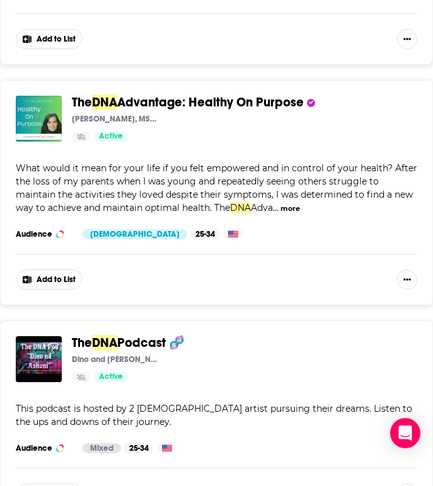
scroll to position [11053, 0]
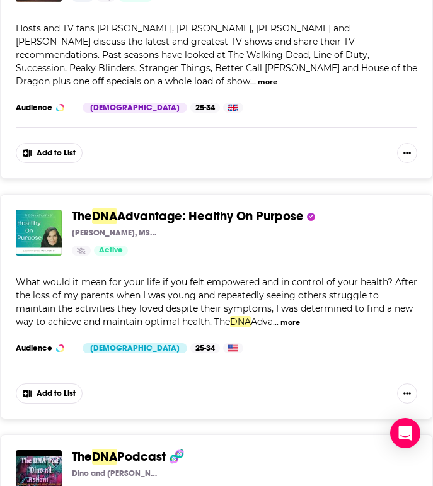
click at [204, 209] on span "Advantage: Healthy On Purpose" at bounding box center [210, 217] width 187 height 16
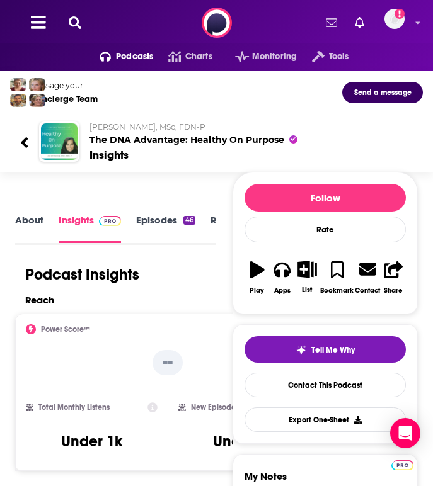
click at [180, 219] on link "Episodes 46" at bounding box center [165, 228] width 59 height 28
